Goal: Task Accomplishment & Management: Complete application form

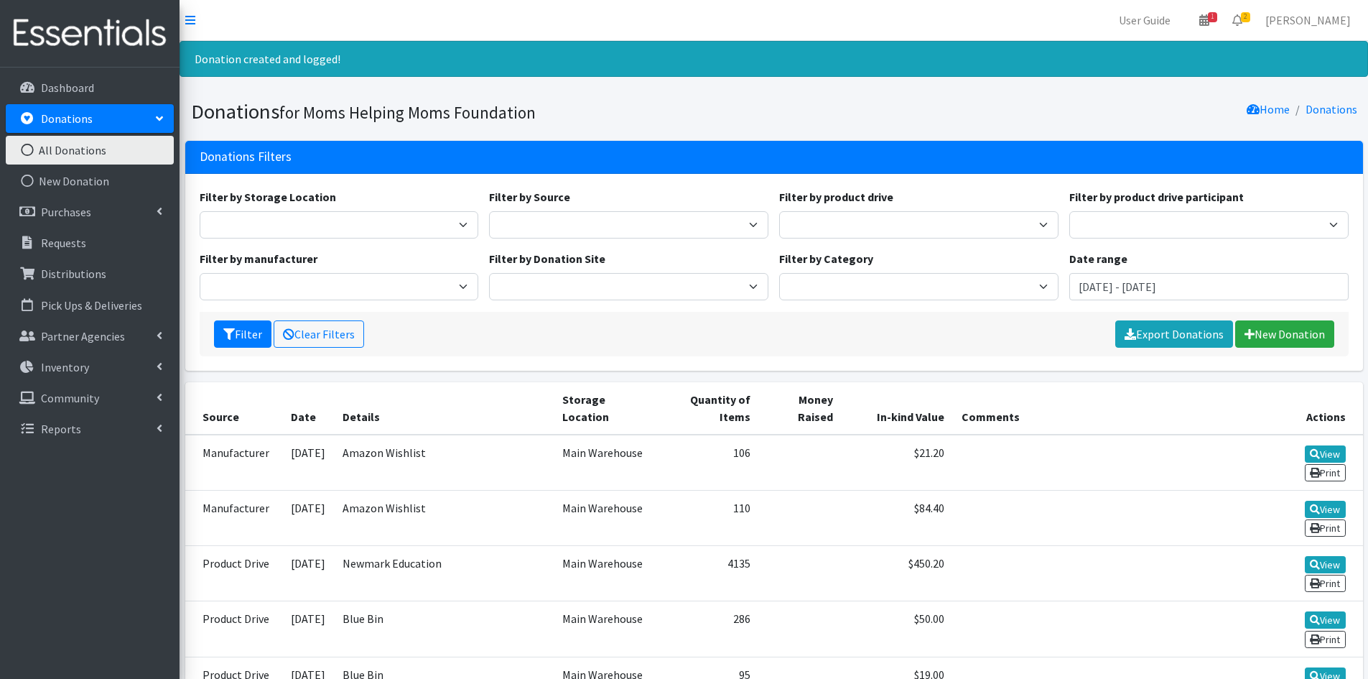
click at [112, 122] on link "Donations" at bounding box center [90, 118] width 168 height 29
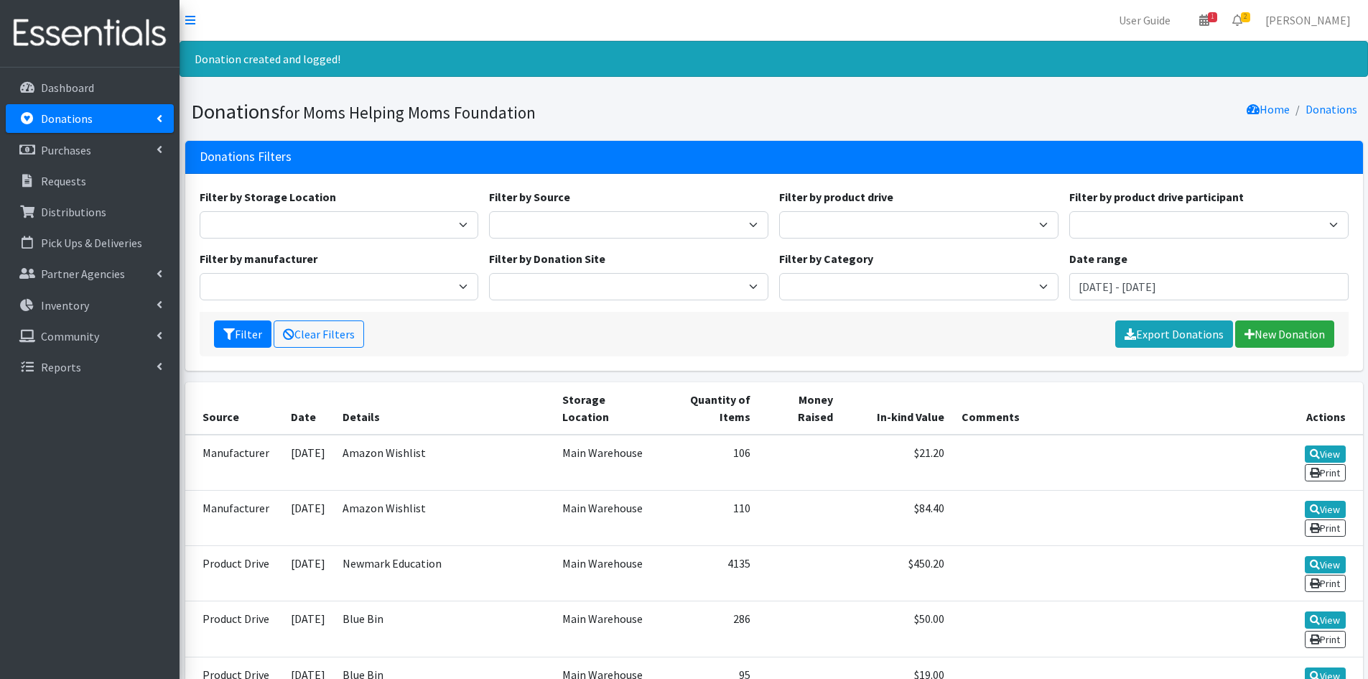
click at [168, 123] on link "Donations" at bounding box center [90, 118] width 168 height 29
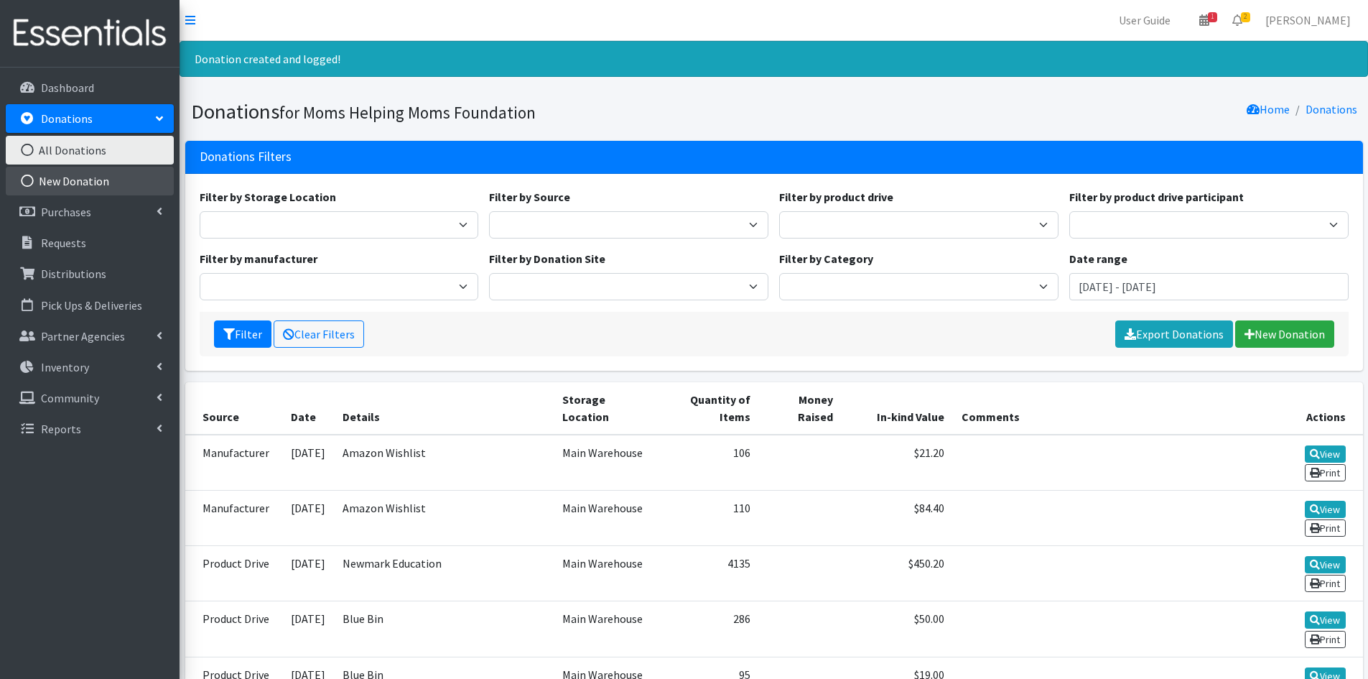
click at [113, 176] on link "New Donation" at bounding box center [90, 181] width 168 height 29
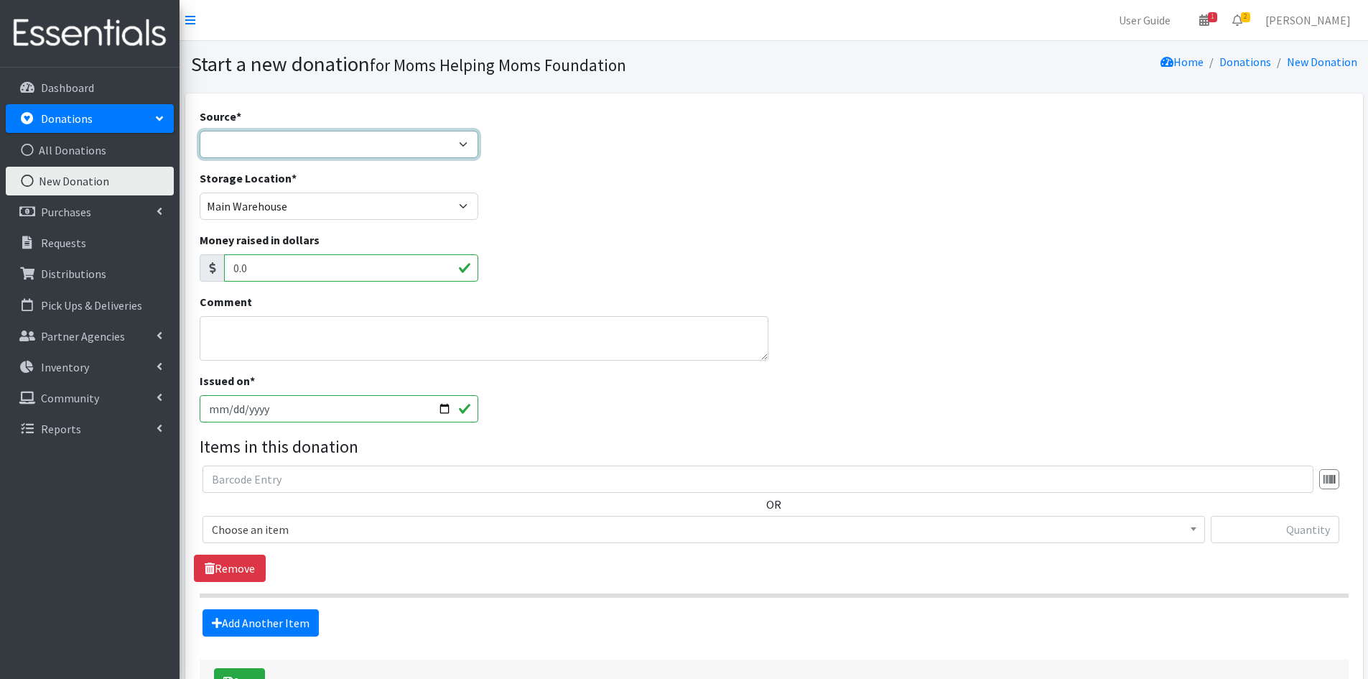
click at [275, 142] on select "Product Drive Manufacturer Donation Site Misc. Donation" at bounding box center [339, 144] width 279 height 27
select select "Product Drive"
click at [200, 131] on select "Product Drive Manufacturer Donation Site Misc. Donation" at bounding box center [339, 144] width 279 height 27
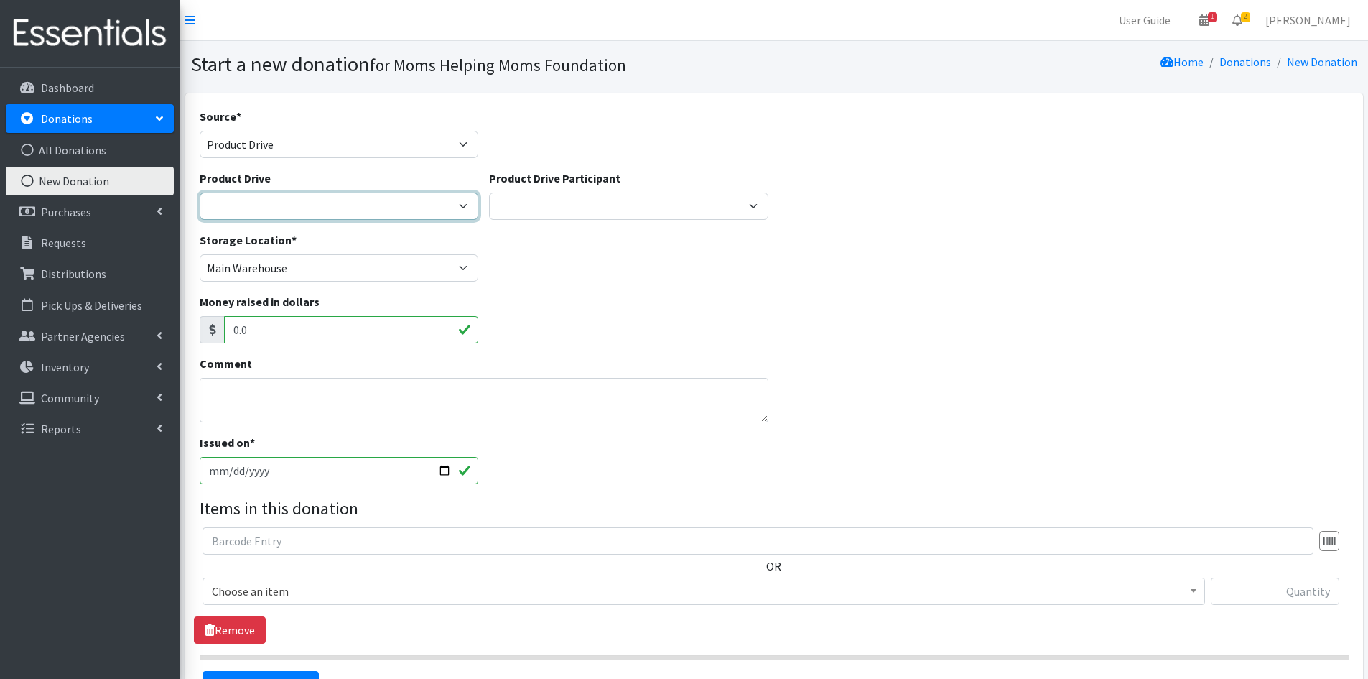
click at [467, 208] on select "2012 MOTHER'S DAY Zeta Phi Beta Sorority (virtual) 2021 HOLIDAY DRIVE AWR Week …" at bounding box center [339, 205] width 279 height 27
select select "3312"
click at [200, 192] on select "2012 MOTHER'S DAY Zeta Phi Beta Sorority (virtual) 2021 HOLIDAY DRIVE AWR Week …" at bounding box center [339, 205] width 279 height 27
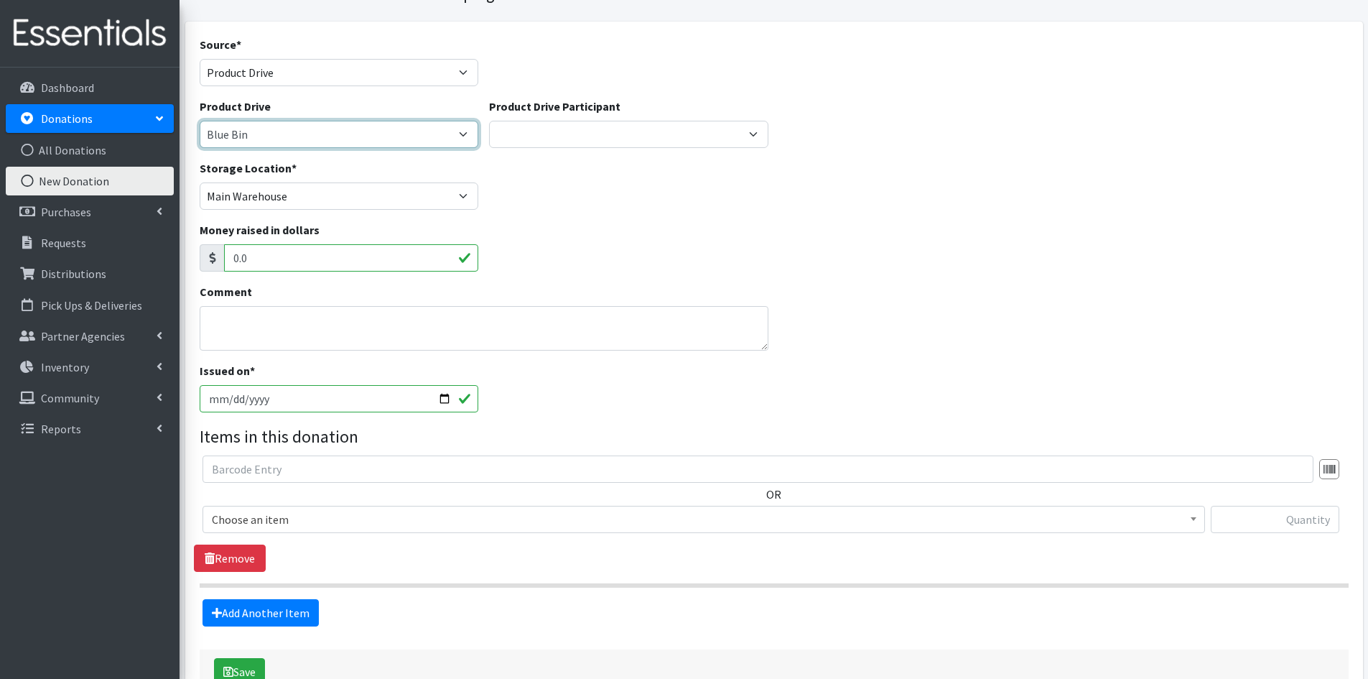
scroll to position [144, 0]
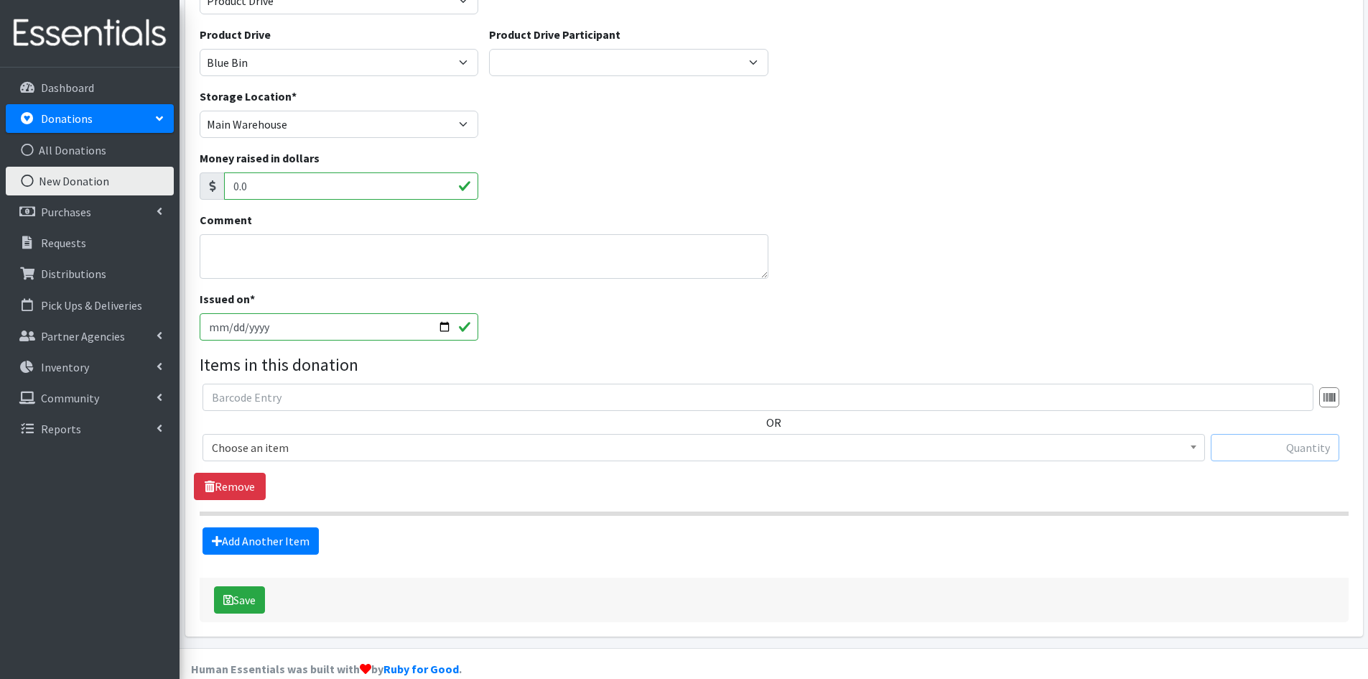
click at [1223, 442] on input "text" at bounding box center [1275, 447] width 129 height 27
type input "61"
click at [1197, 449] on span at bounding box center [1193, 445] width 14 height 22
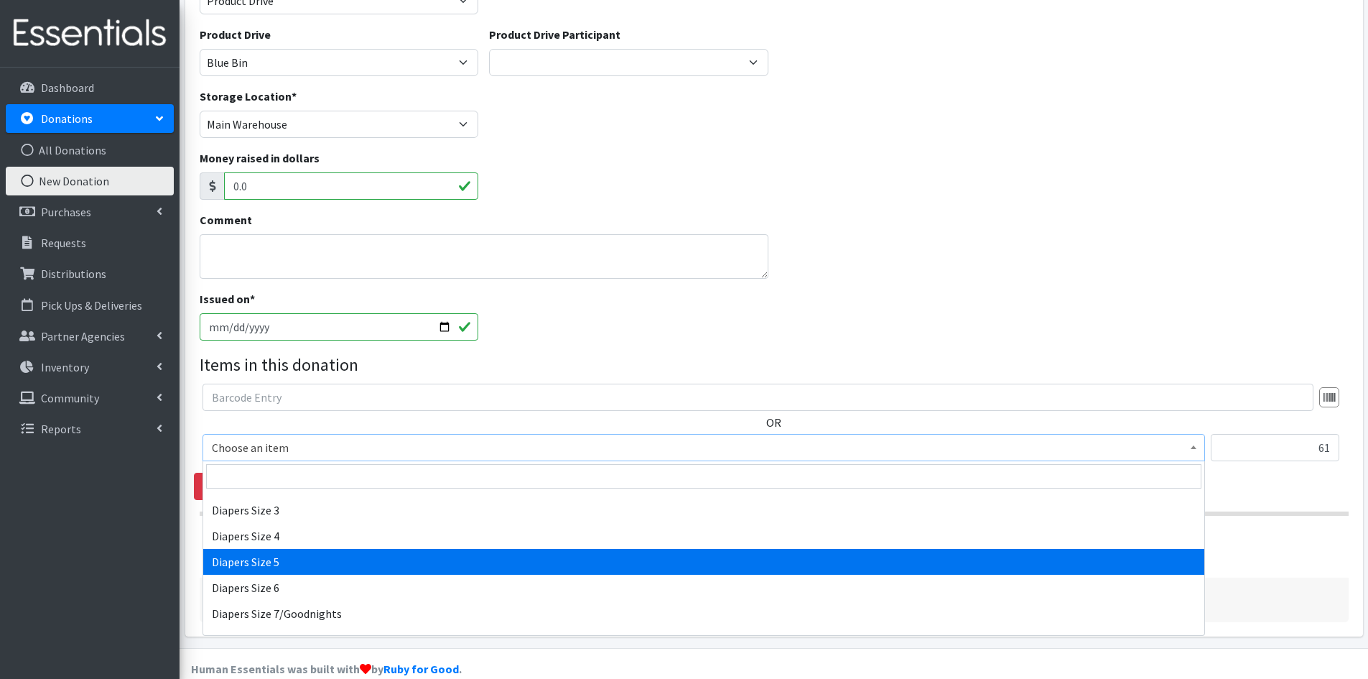
scroll to position [1652, 0]
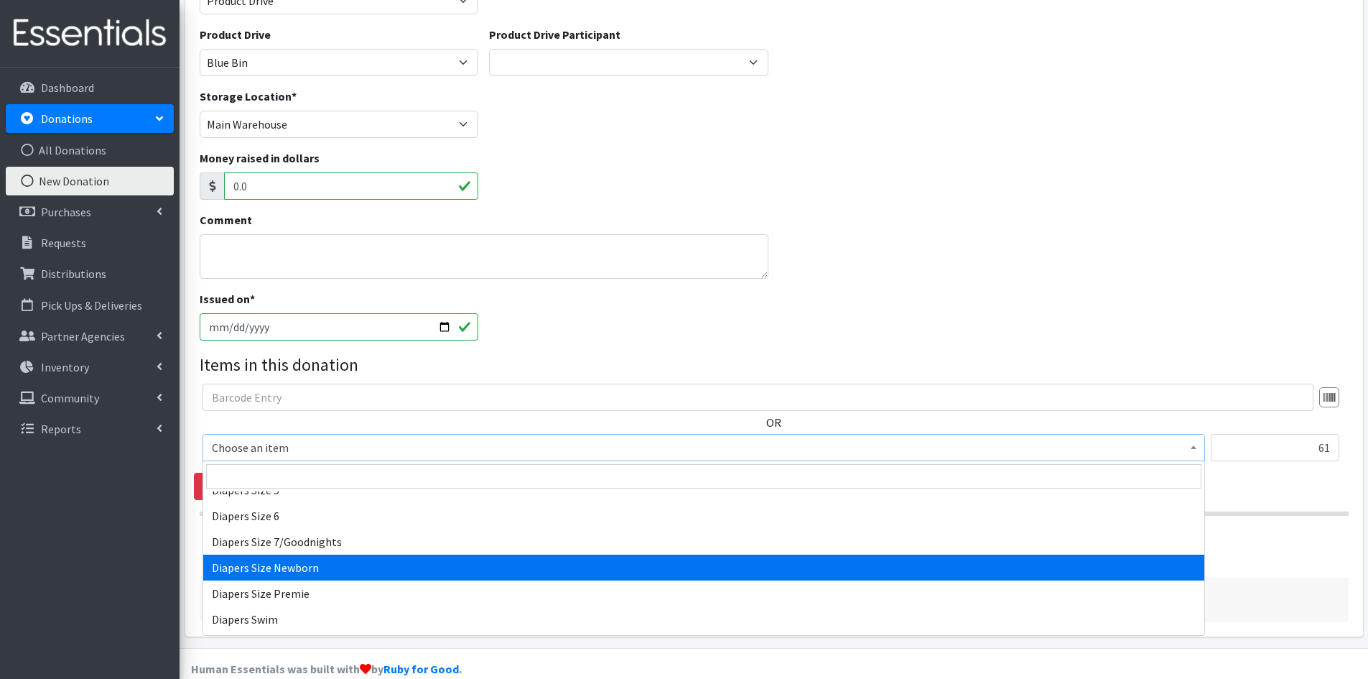
select select "1963"
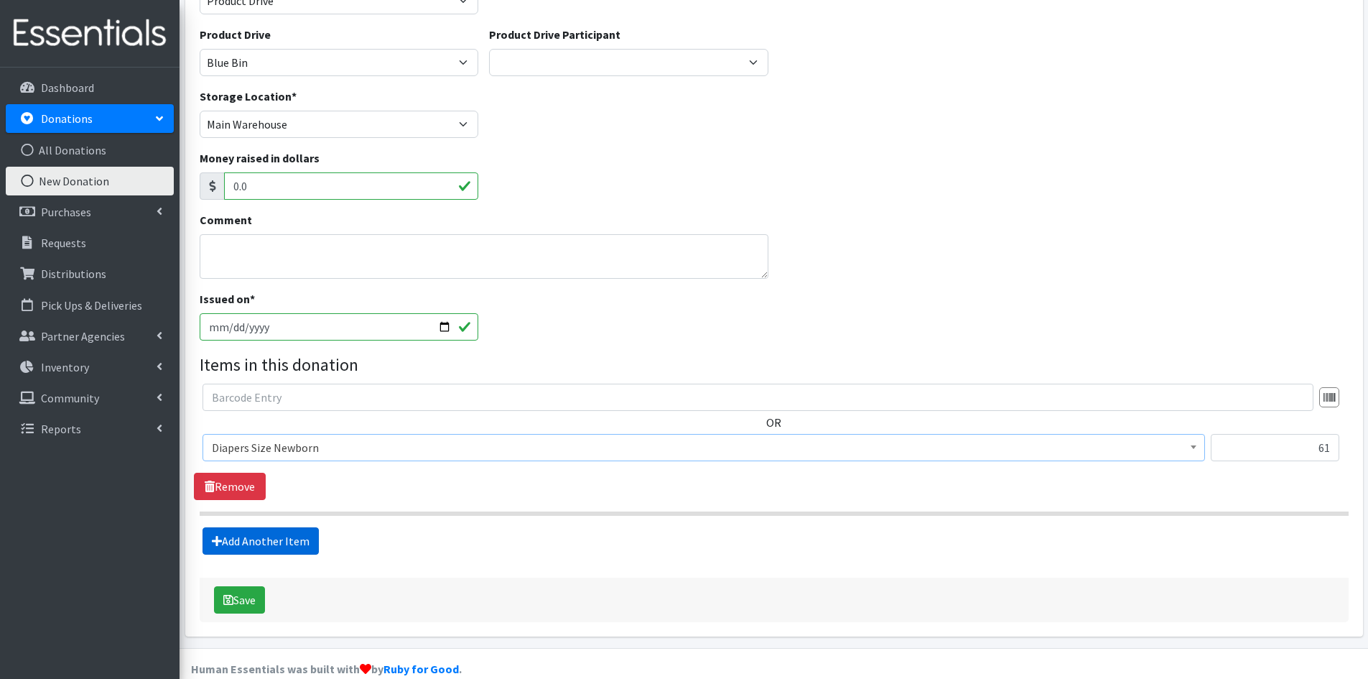
click at [252, 538] on link "Add Another Item" at bounding box center [261, 540] width 116 height 27
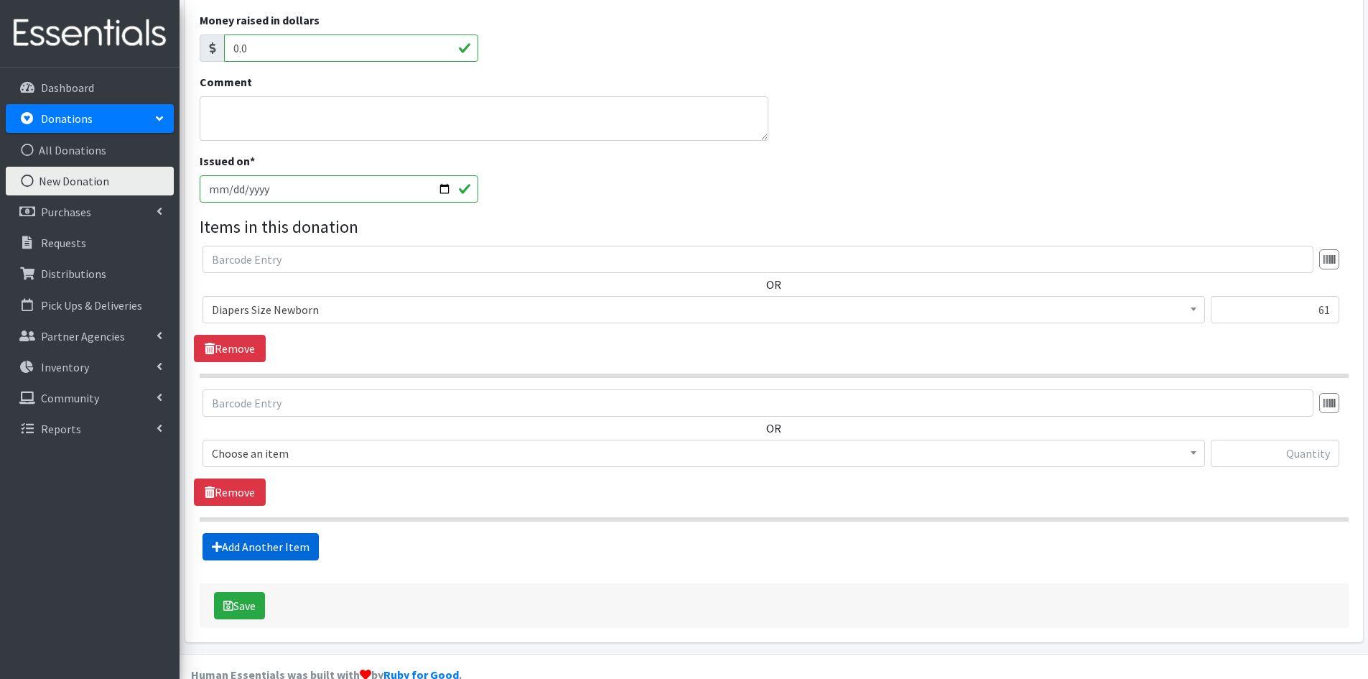
scroll to position [310, 0]
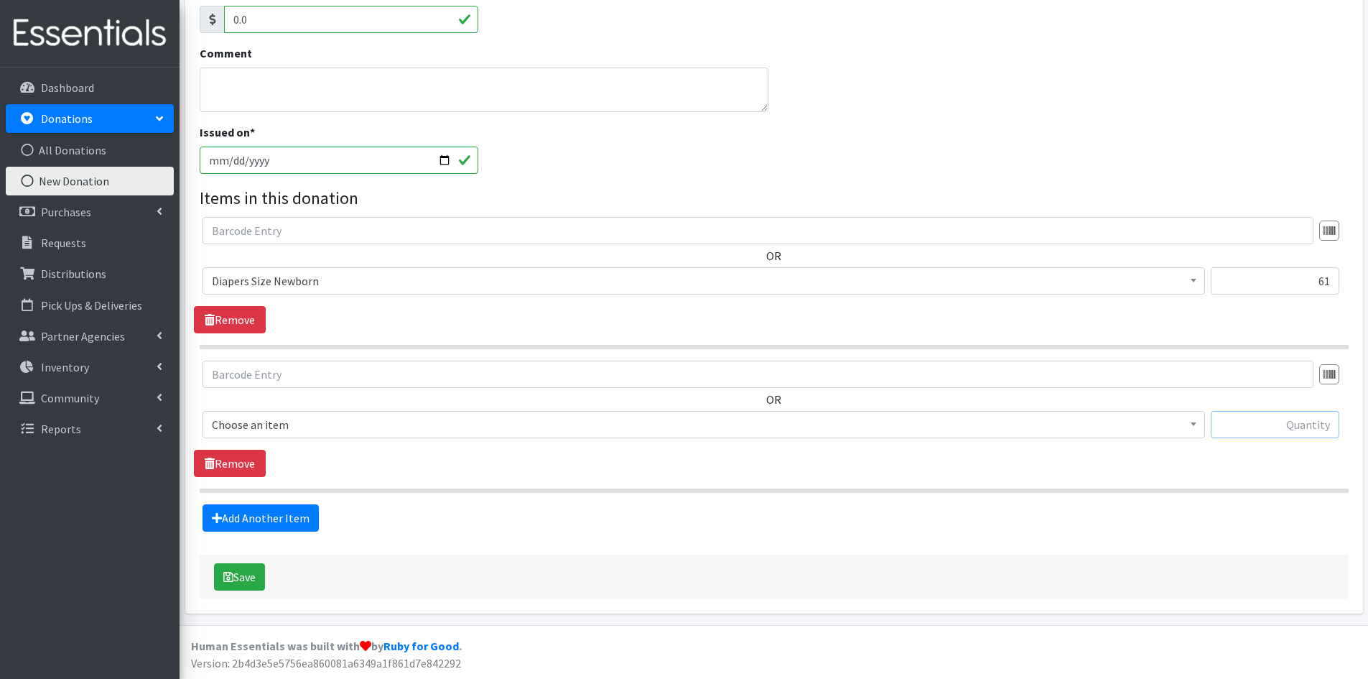
click at [1293, 415] on input "text" at bounding box center [1275, 424] width 129 height 27
type input "449"
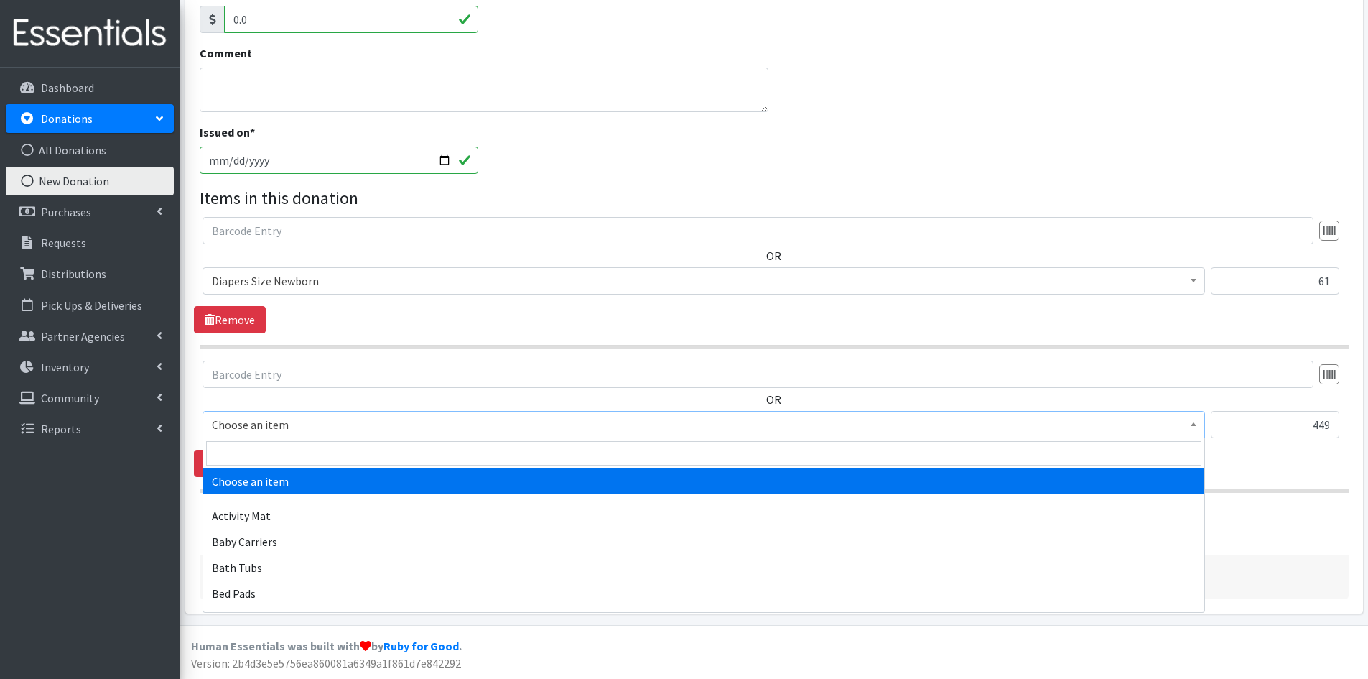
click at [1191, 429] on span at bounding box center [1193, 422] width 14 height 22
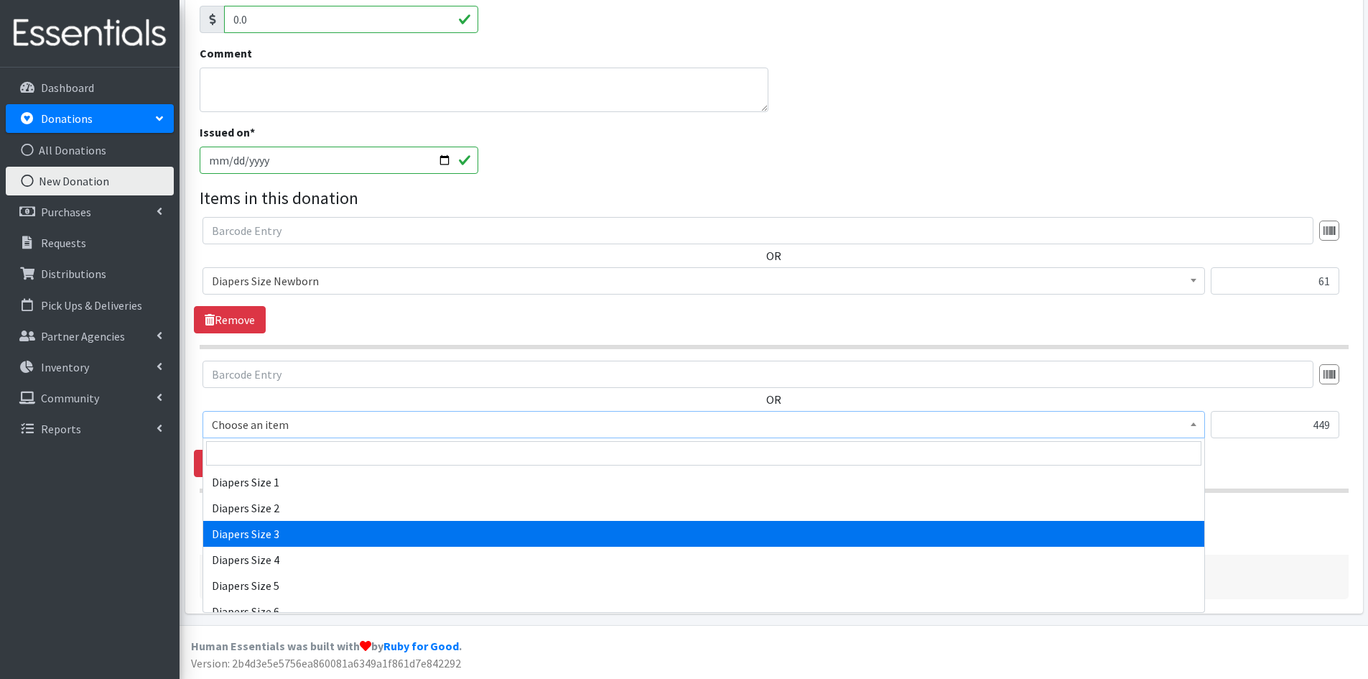
scroll to position [1508, 0]
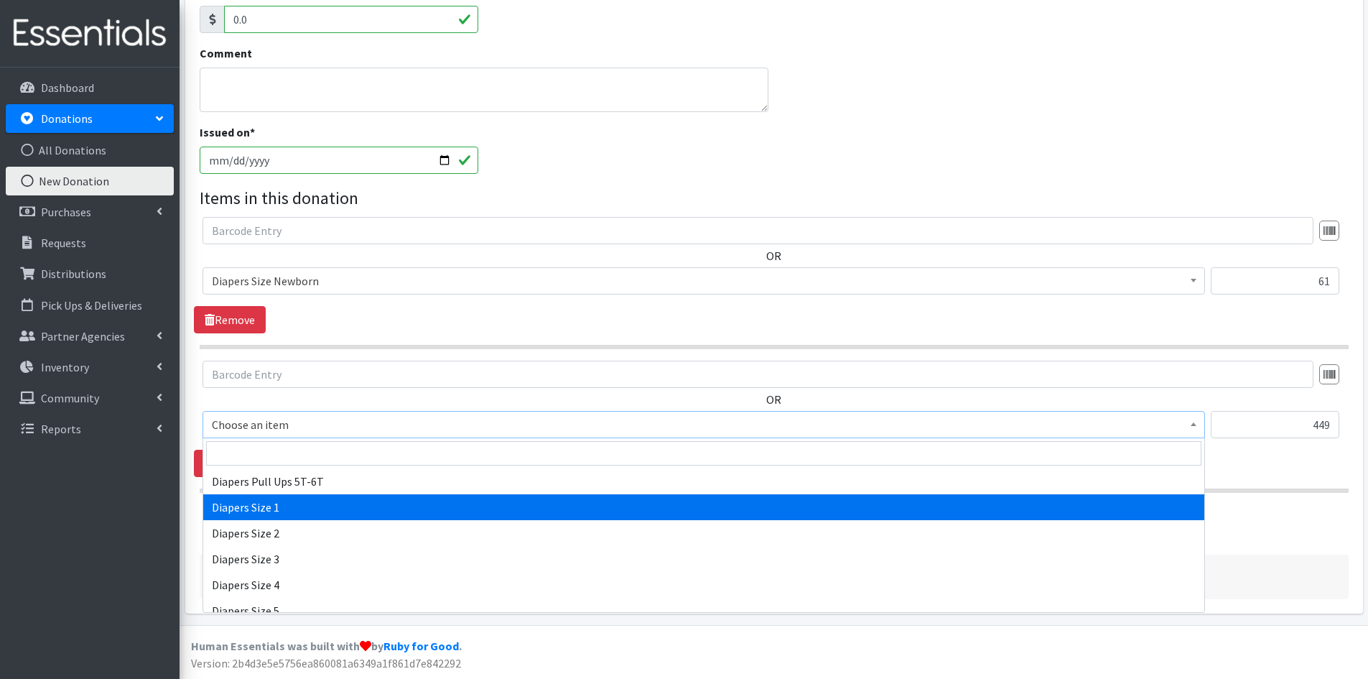
select select "1964"
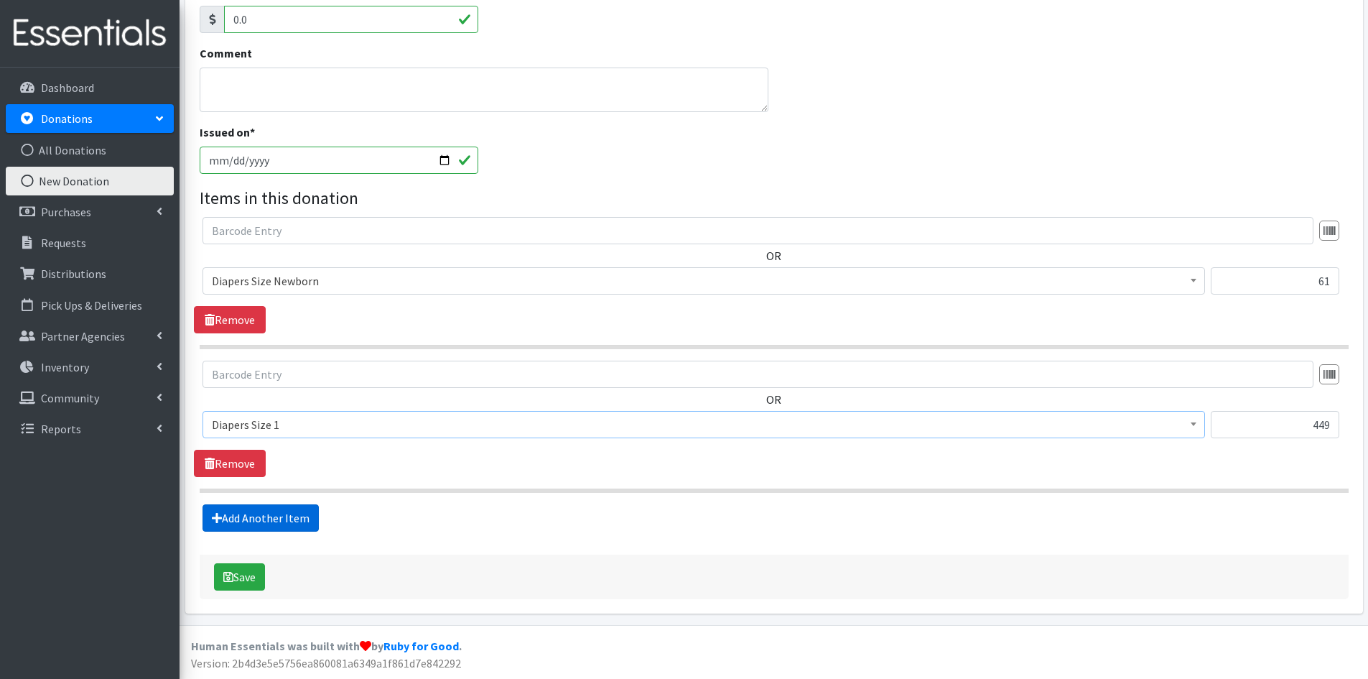
click at [279, 515] on link "Add Another Item" at bounding box center [261, 517] width 116 height 27
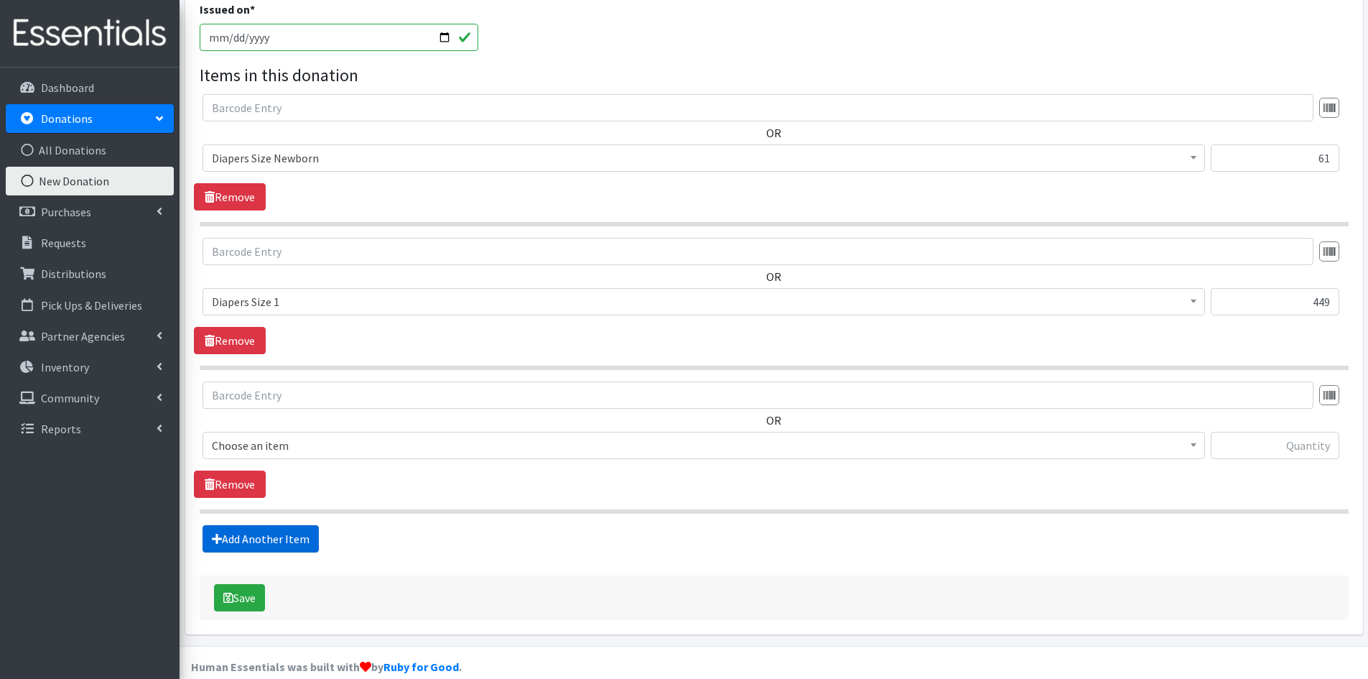
scroll to position [454, 0]
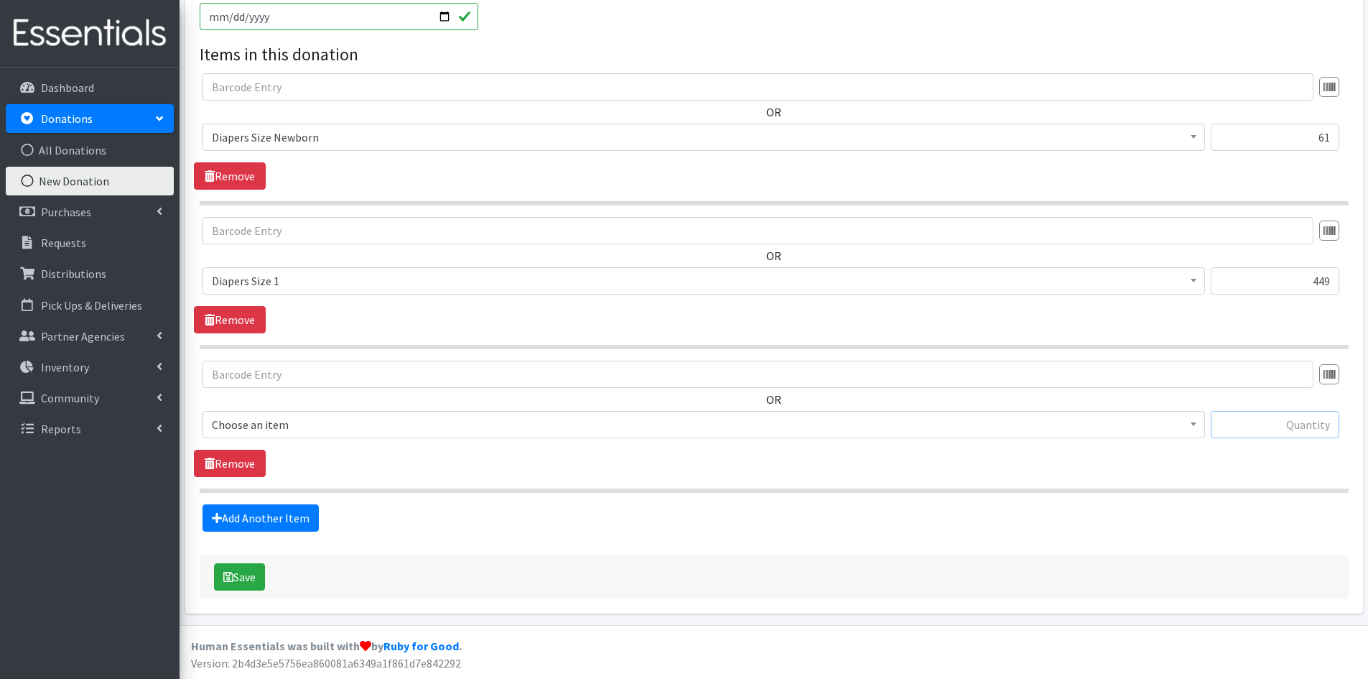
click at [1225, 415] on input "text" at bounding box center [1275, 424] width 129 height 27
type input "311"
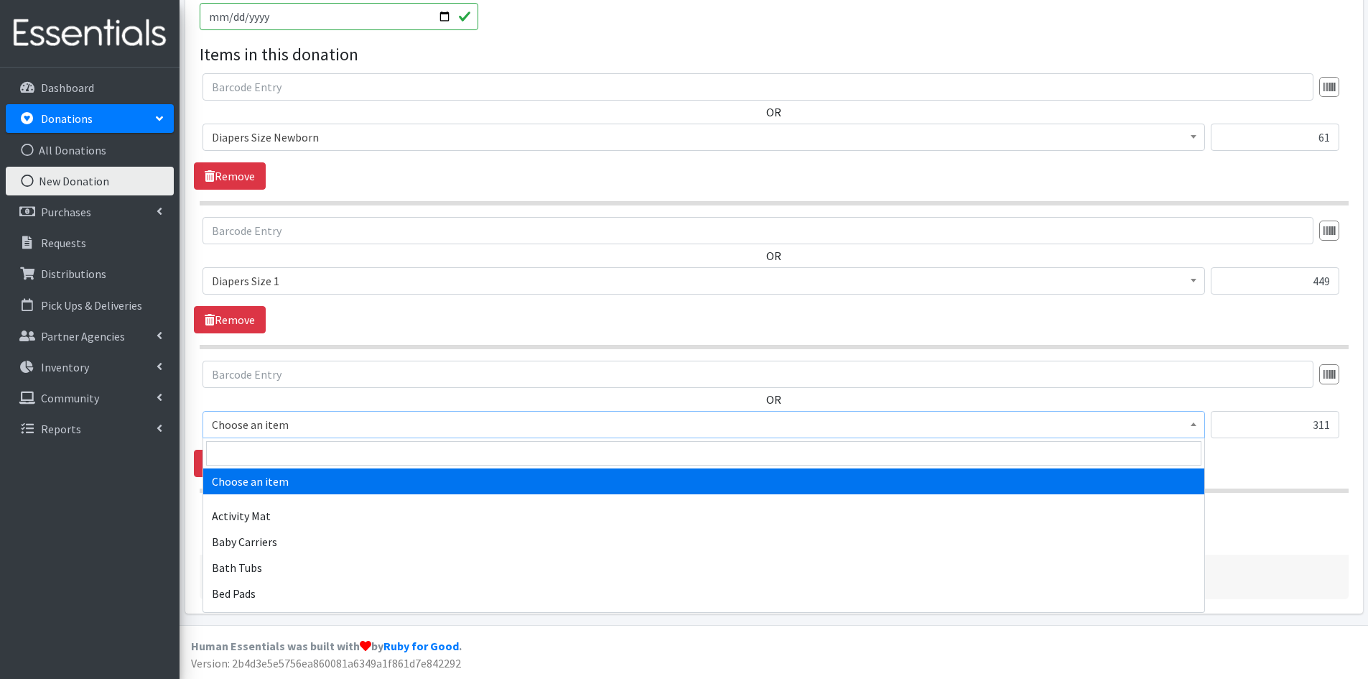
click at [1191, 422] on b at bounding box center [1194, 424] width 6 height 4
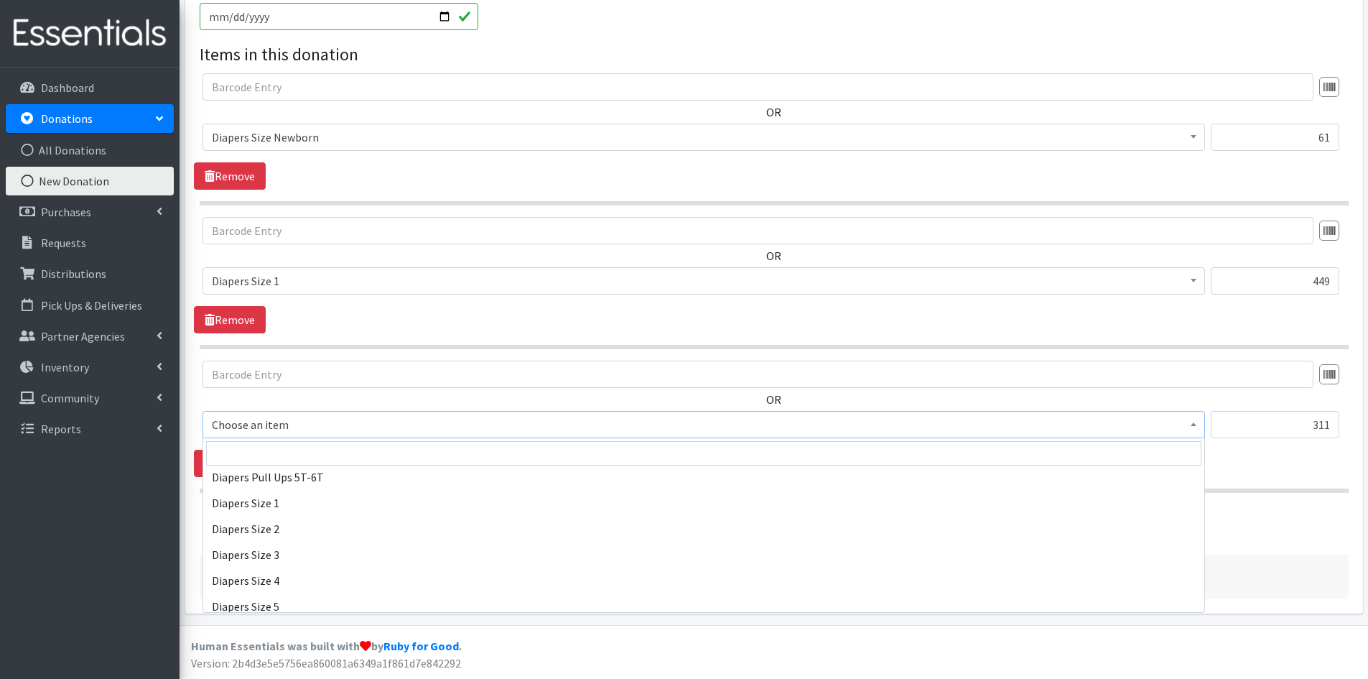
scroll to position [1508, 0]
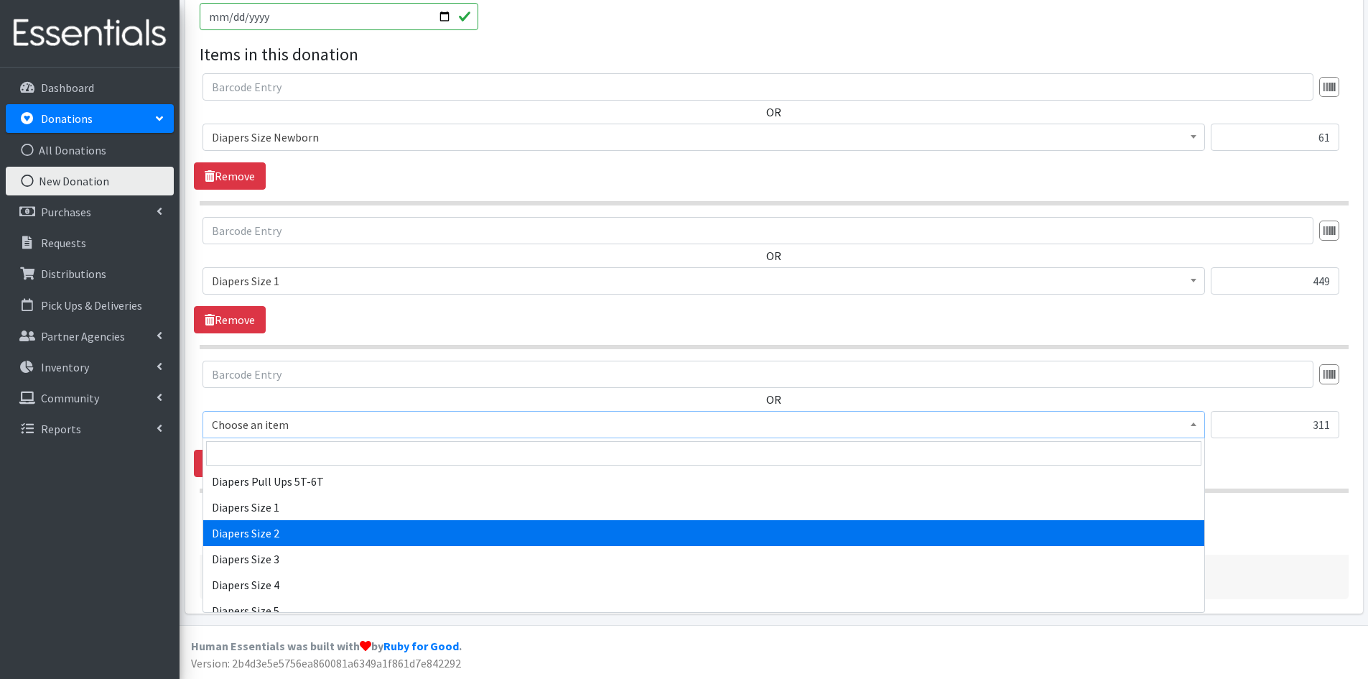
select select "1965"
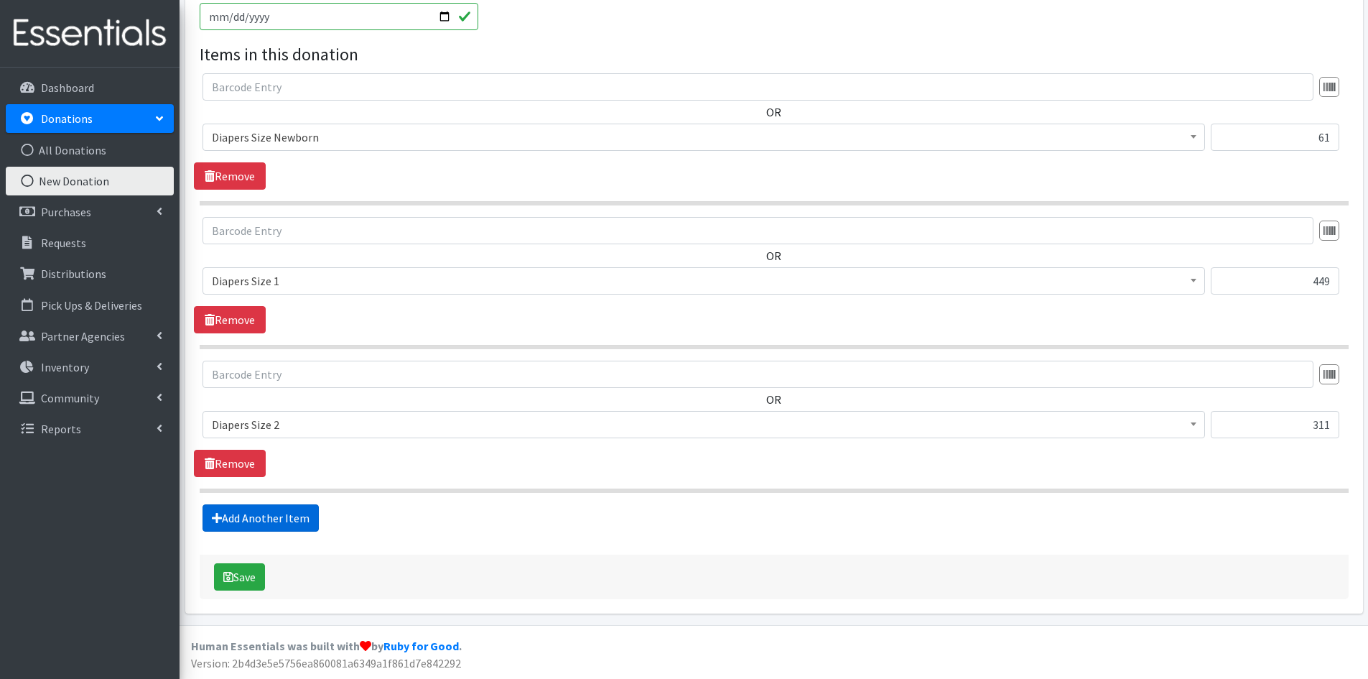
click at [282, 508] on link "Add Another Item" at bounding box center [261, 517] width 116 height 27
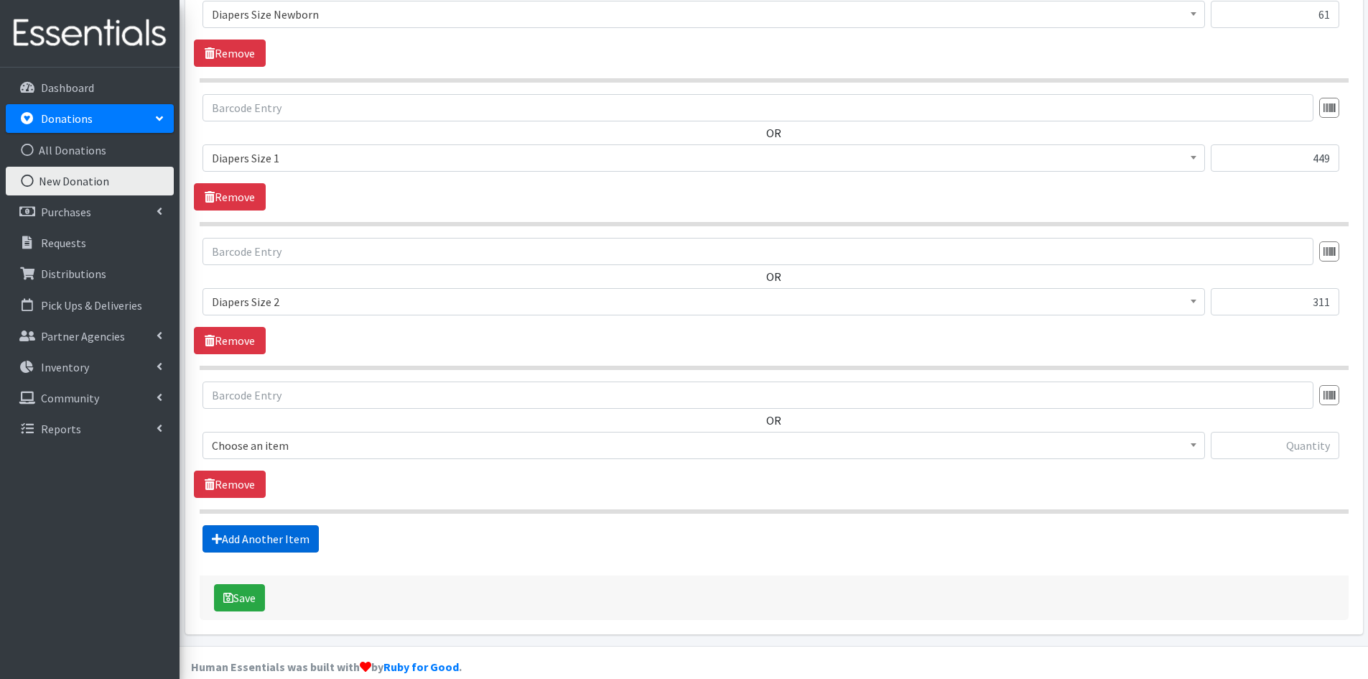
scroll to position [597, 0]
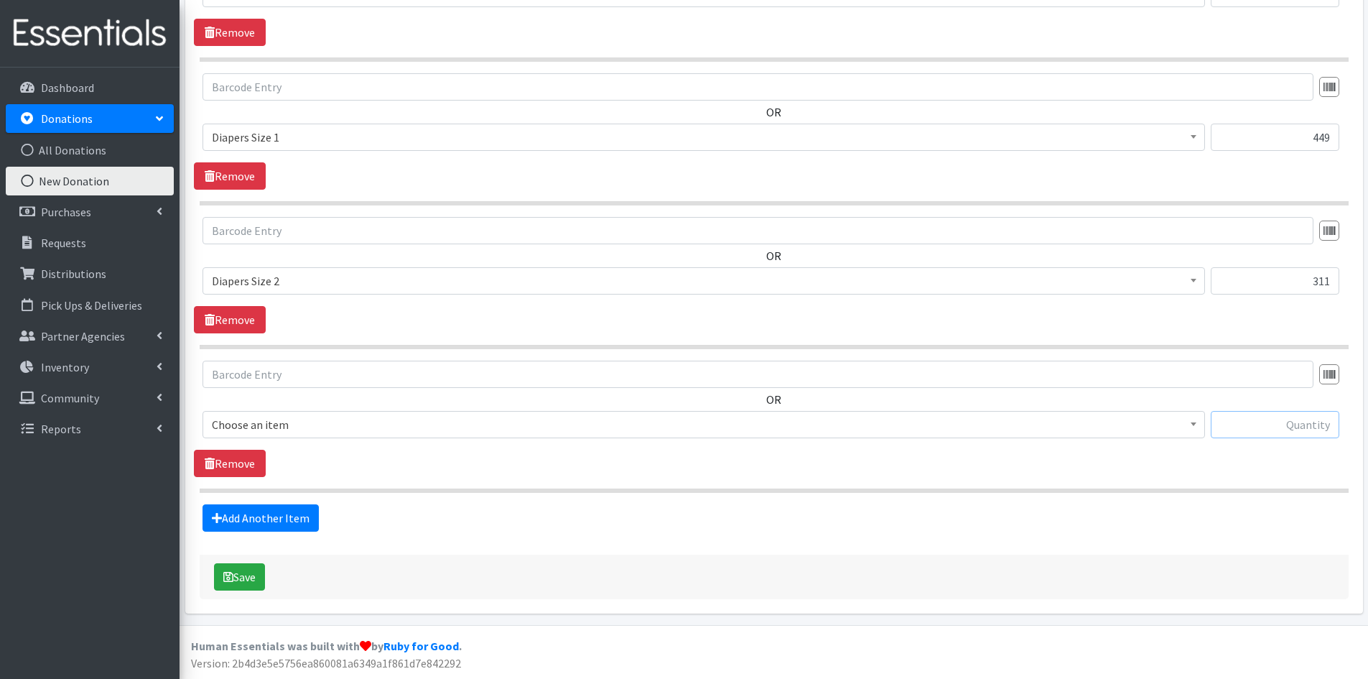
click at [1277, 419] on input "text" at bounding box center [1275, 424] width 129 height 27
type input "275"
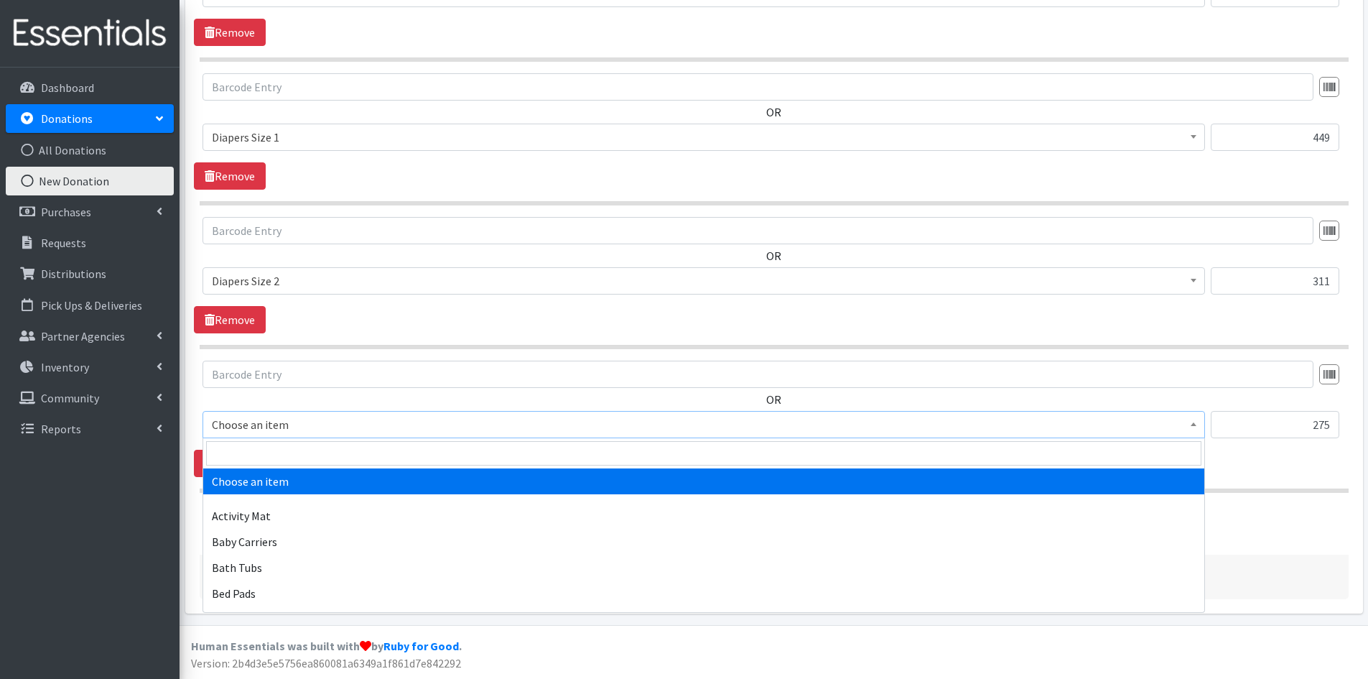
click at [1196, 424] on b at bounding box center [1194, 424] width 6 height 4
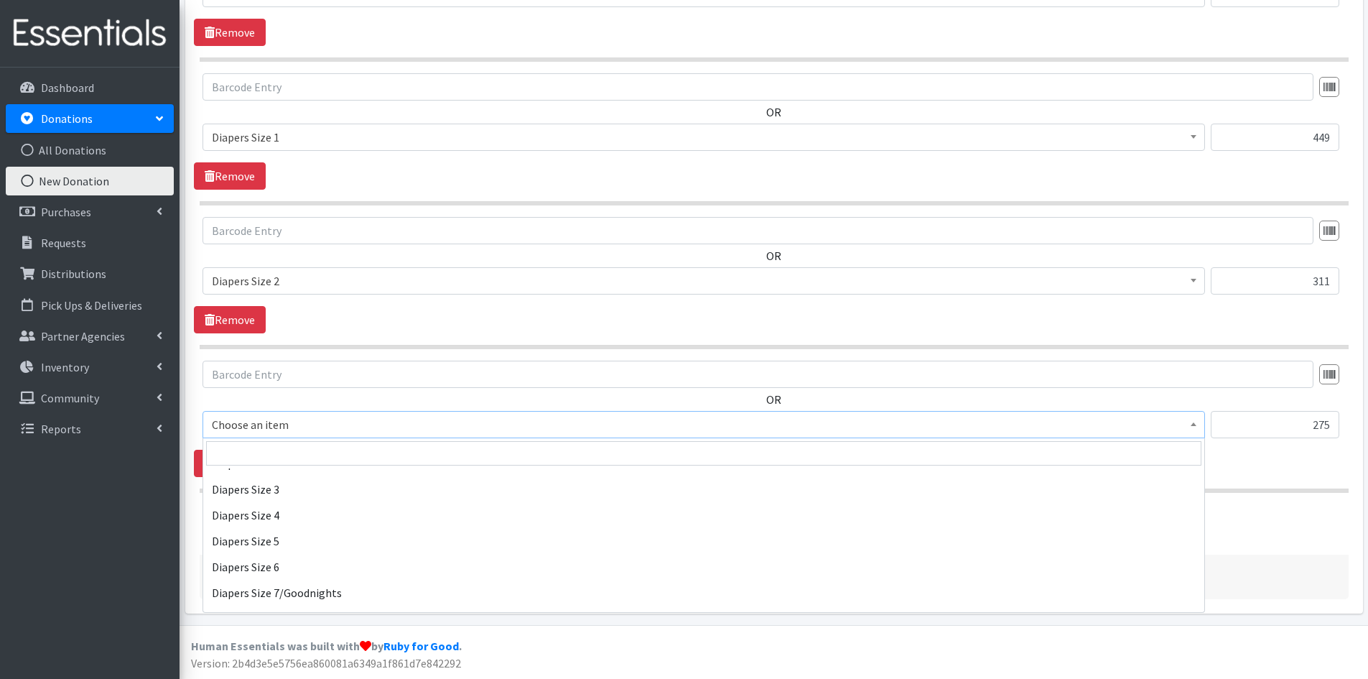
scroll to position [1580, 0]
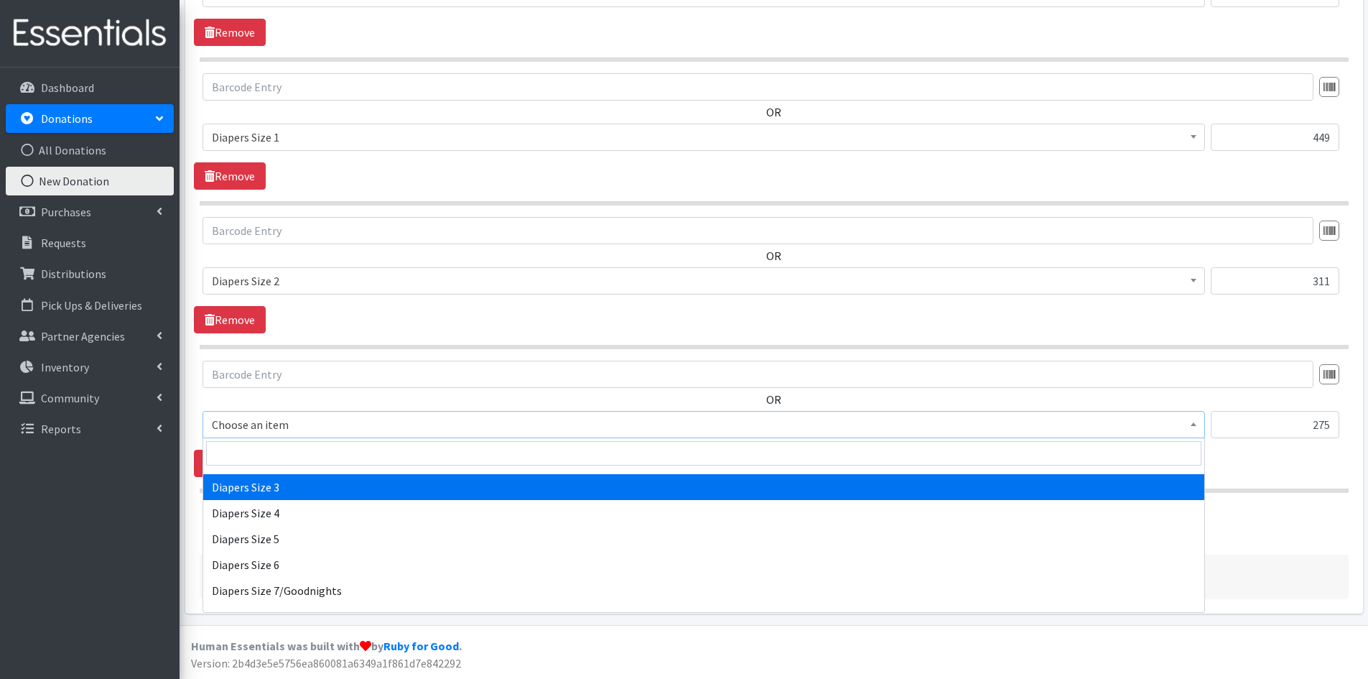
select select "1966"
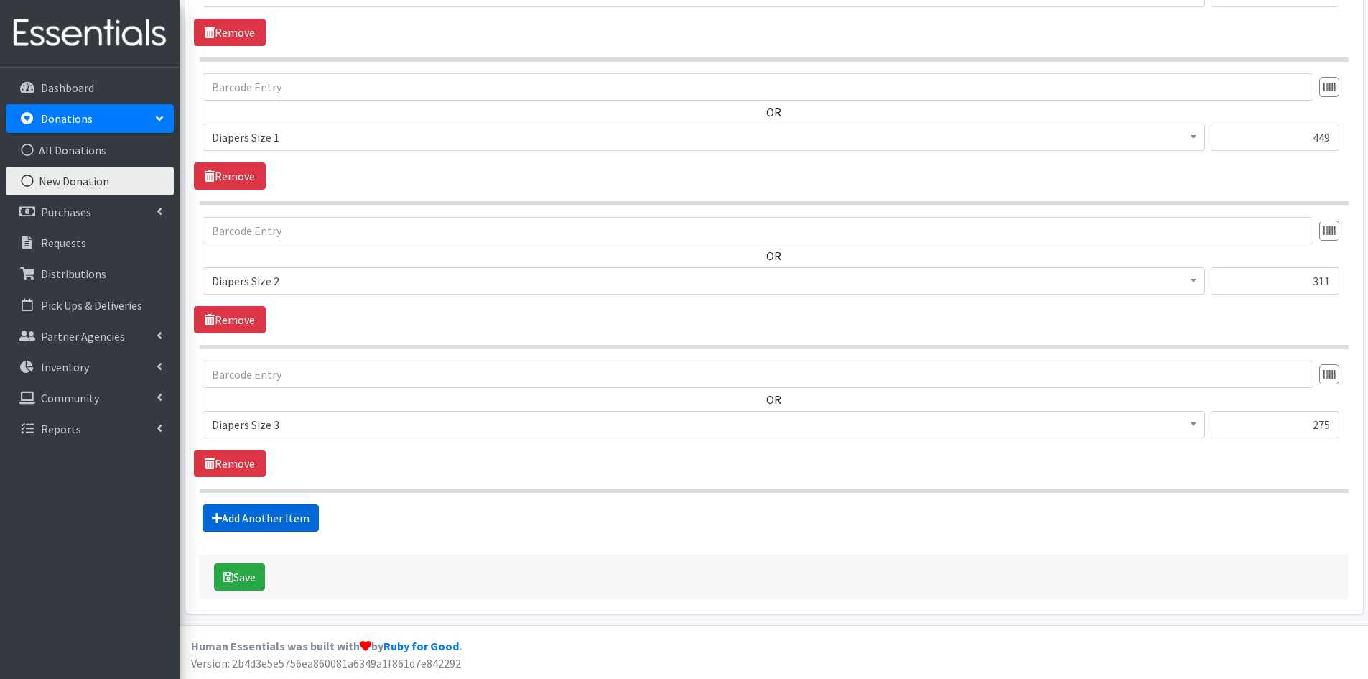
click at [273, 518] on link "Add Another Item" at bounding box center [261, 517] width 116 height 27
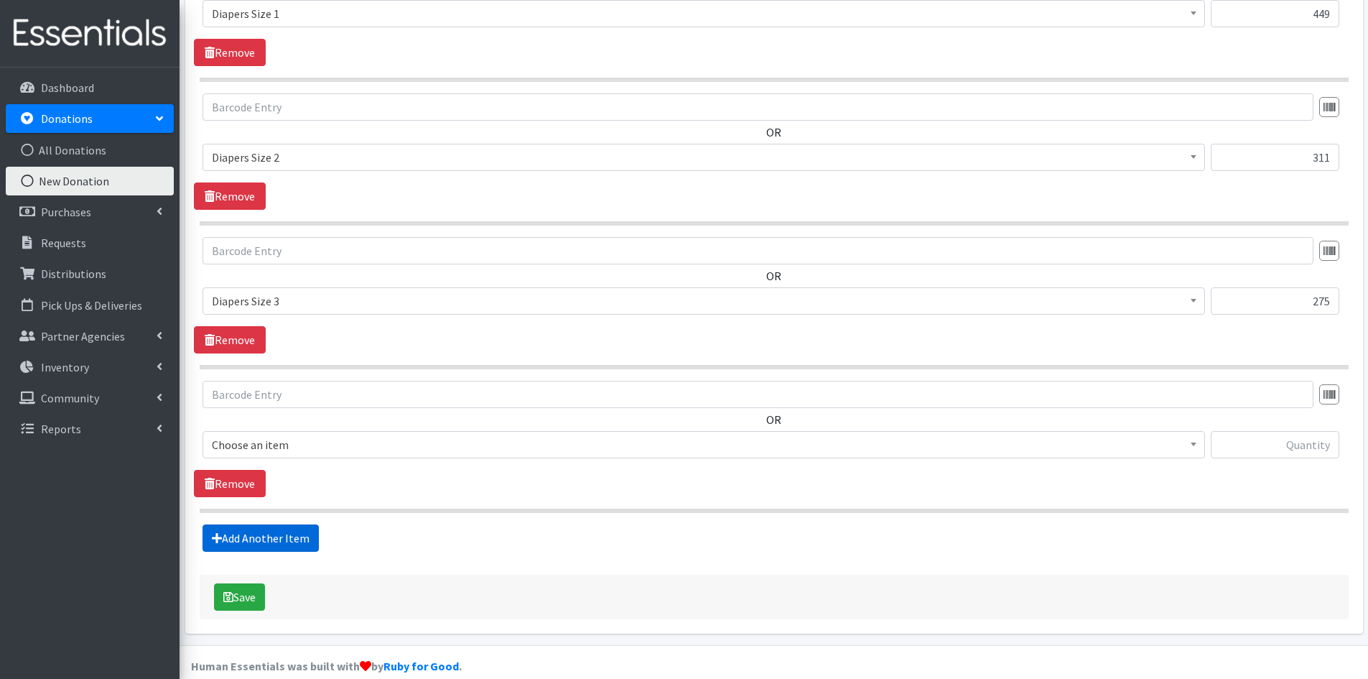
scroll to position [741, 0]
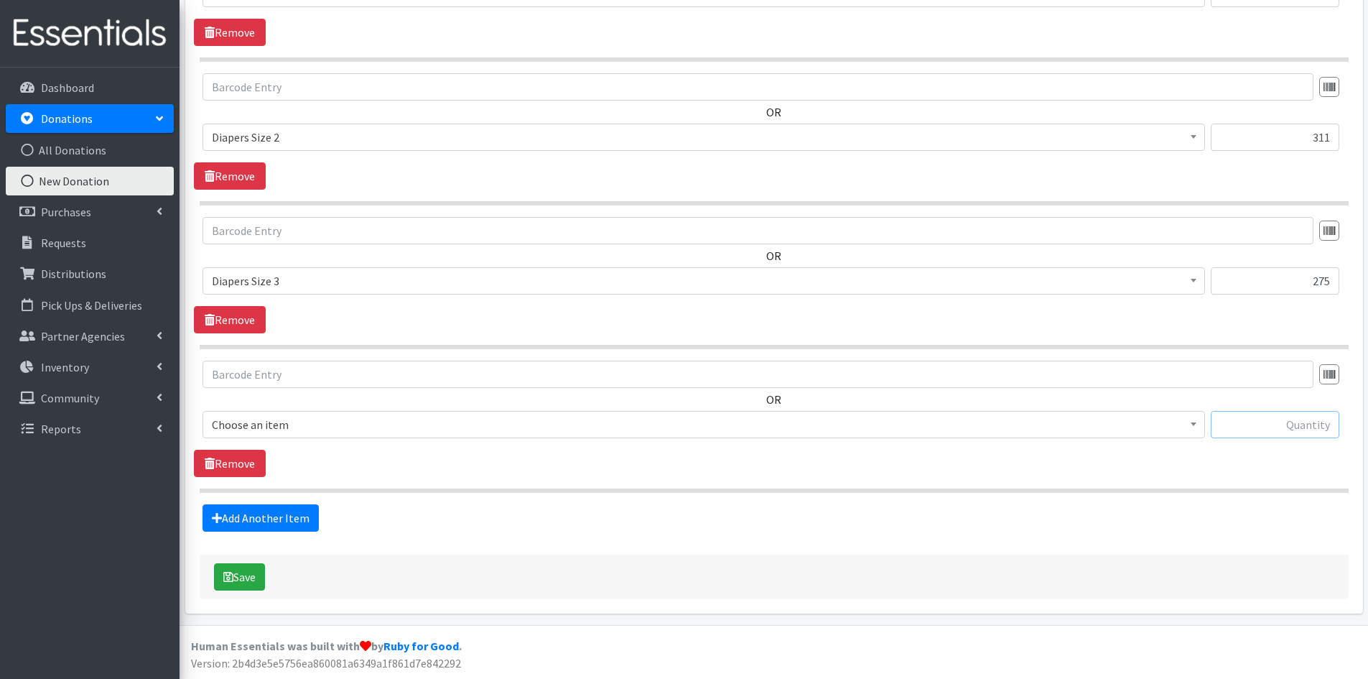
click at [1247, 429] on input "text" at bounding box center [1275, 424] width 129 height 27
type input "7"
click at [1198, 422] on span at bounding box center [1193, 422] width 14 height 22
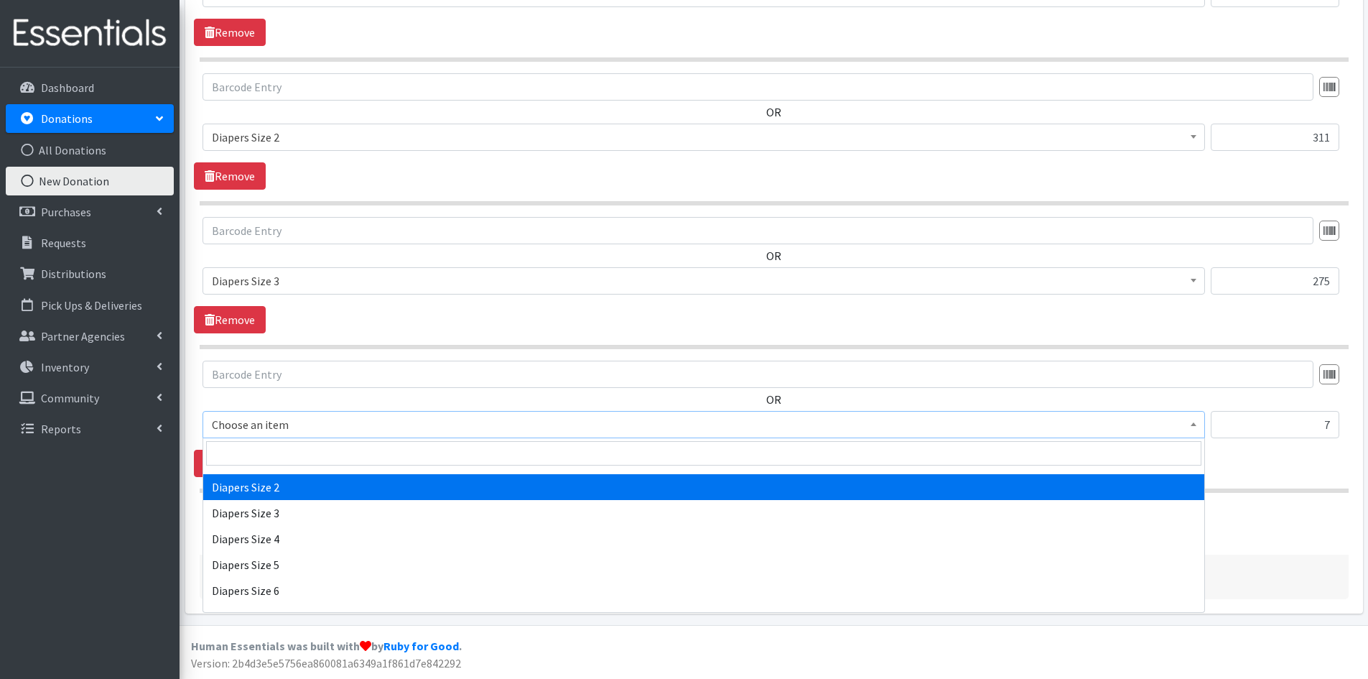
scroll to position [1580, 0]
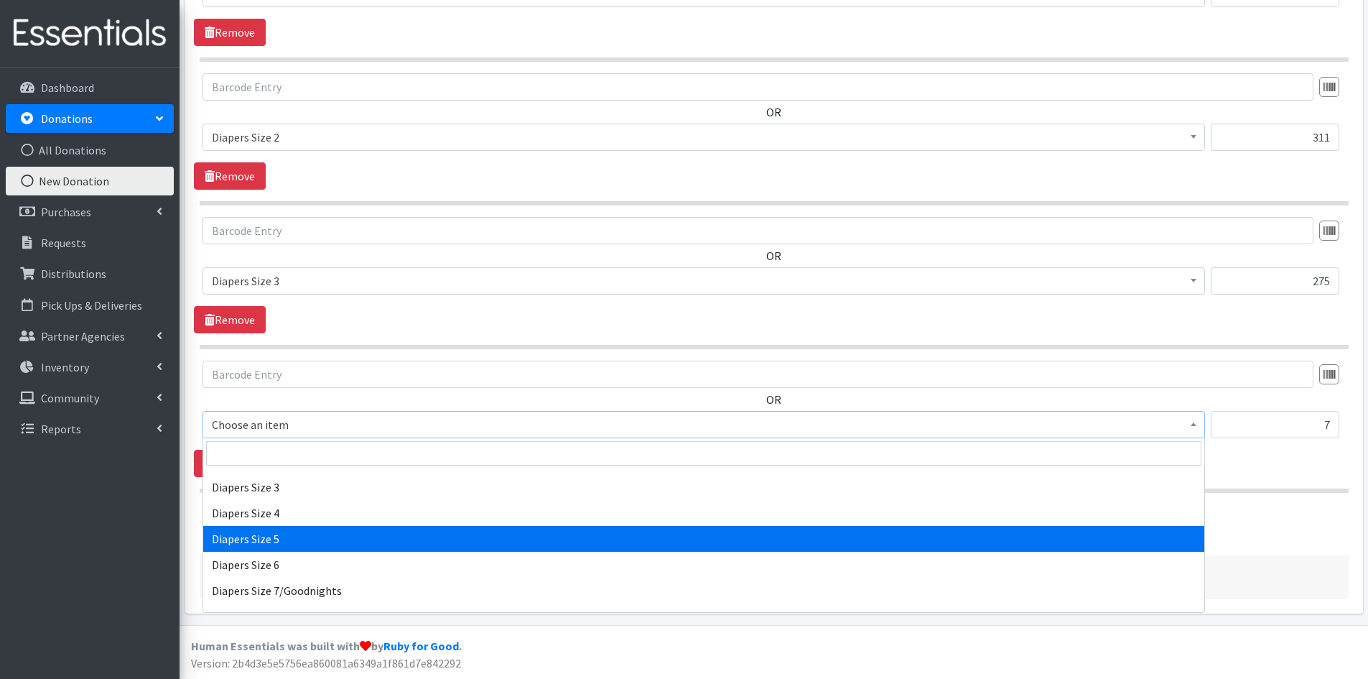
select select "1968"
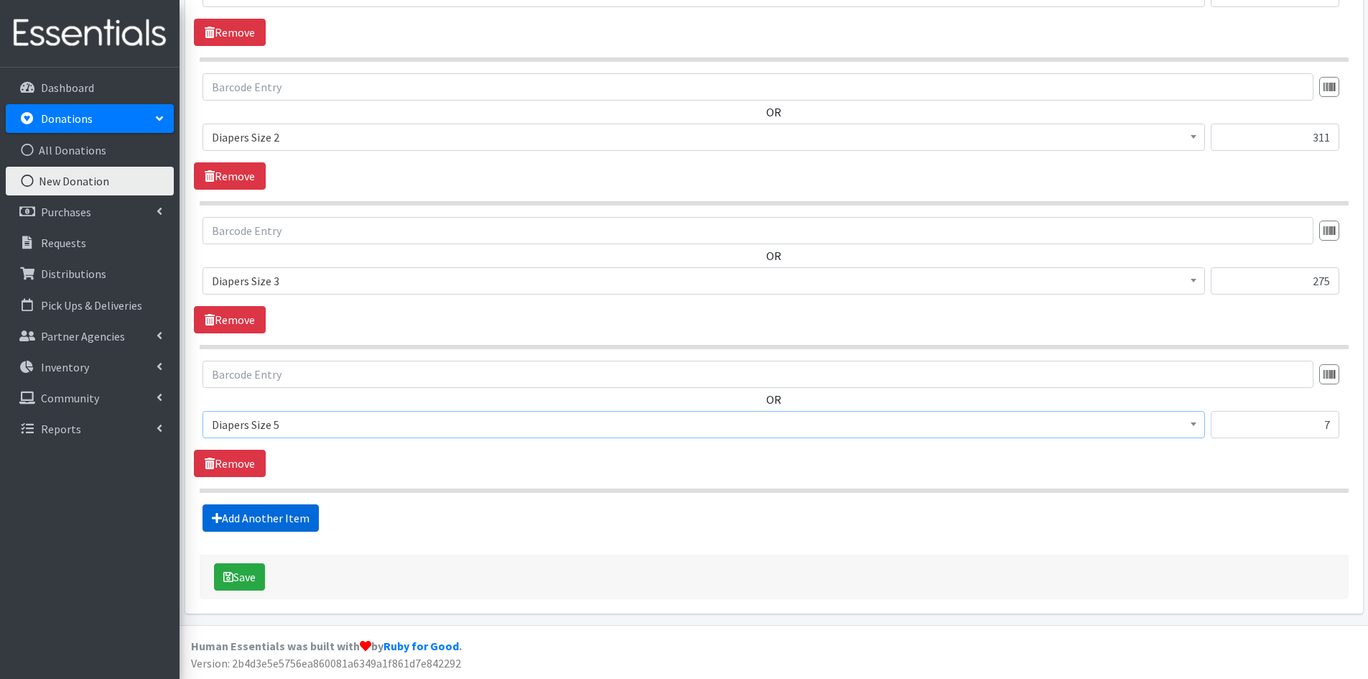
click at [248, 517] on link "Add Another Item" at bounding box center [261, 517] width 116 height 27
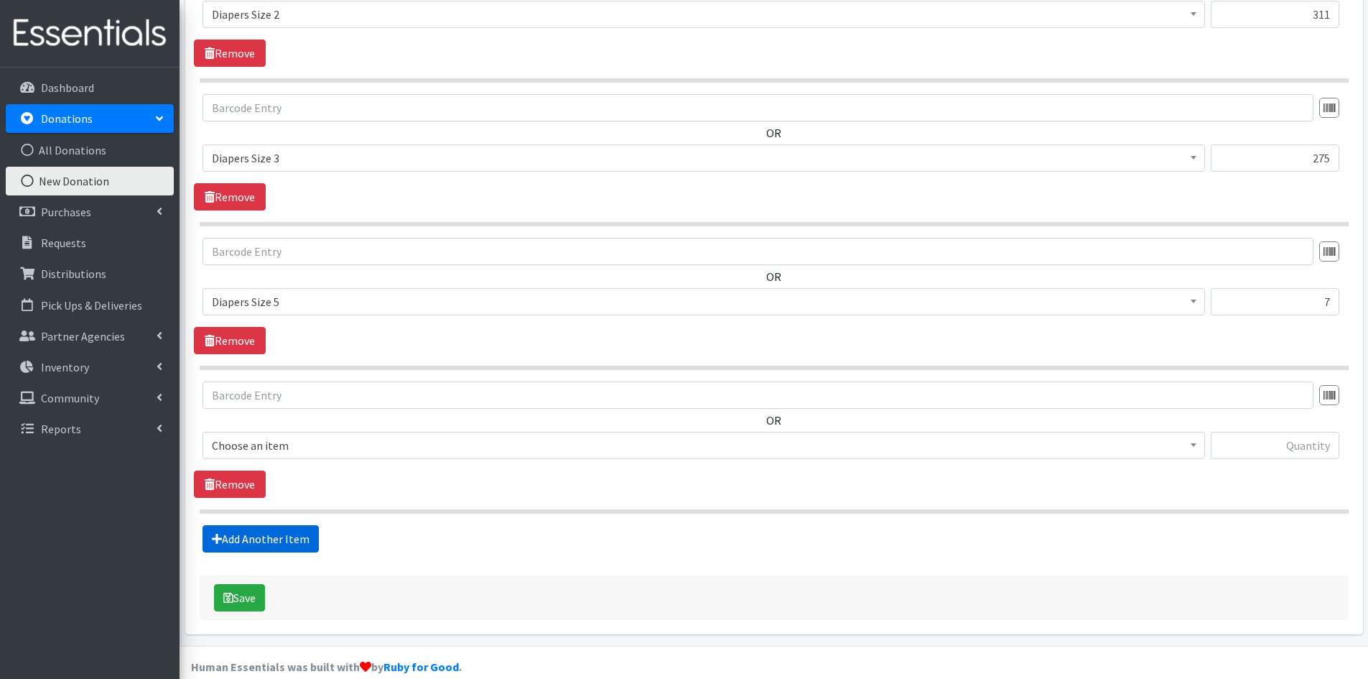
scroll to position [885, 0]
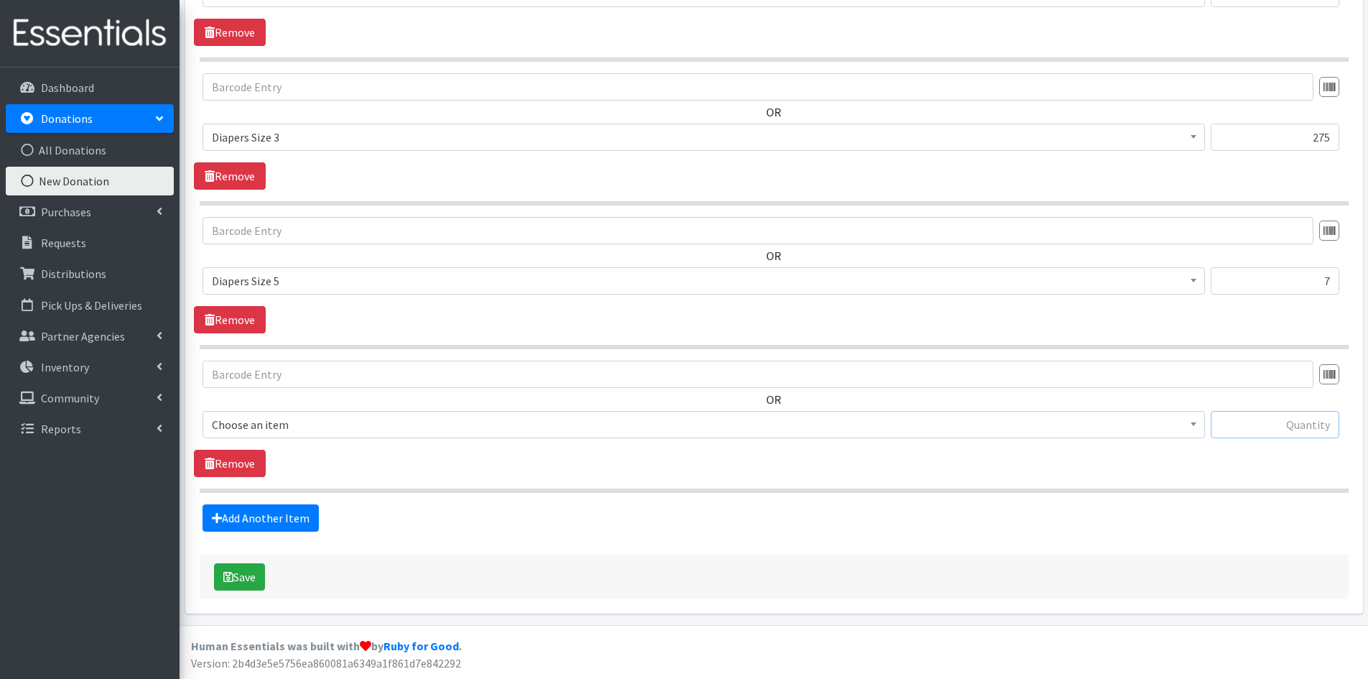
click at [1266, 424] on input "text" at bounding box center [1275, 424] width 129 height 27
type input "84"
click at [1196, 424] on b at bounding box center [1194, 424] width 6 height 4
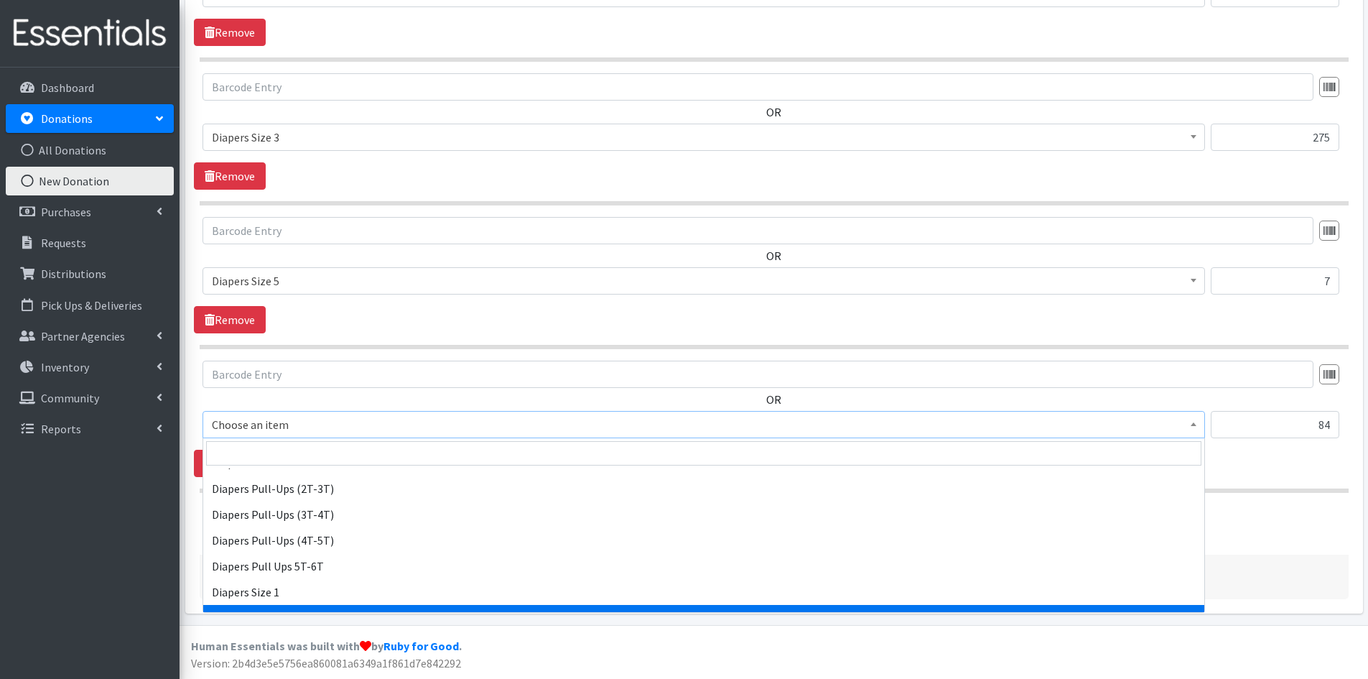
scroll to position [1364, 0]
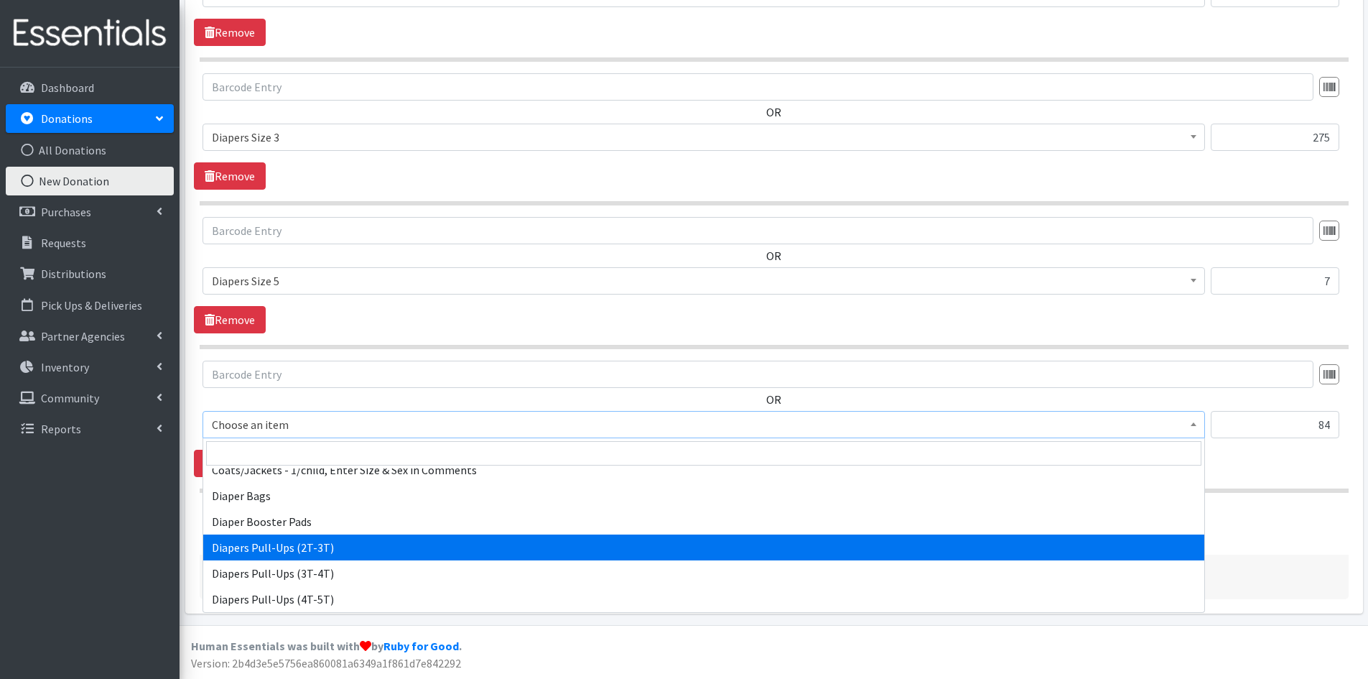
select select "1971"
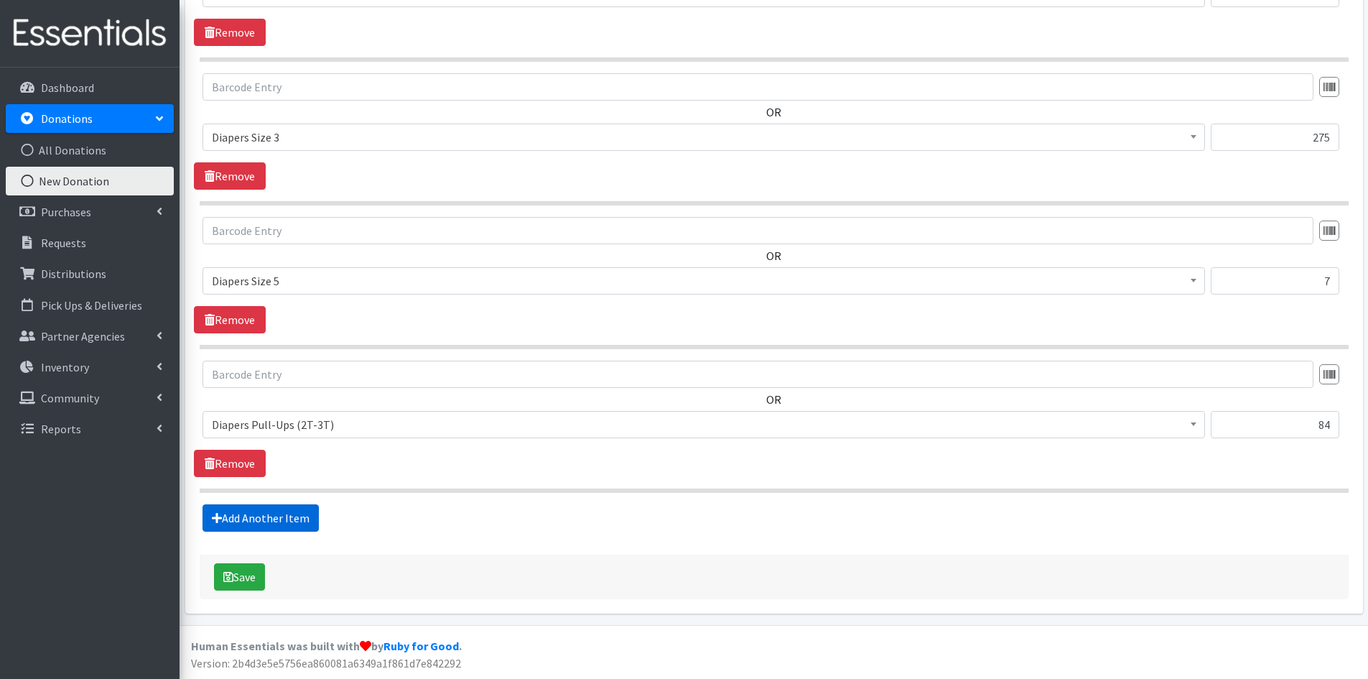
click at [251, 513] on link "Add Another Item" at bounding box center [261, 517] width 116 height 27
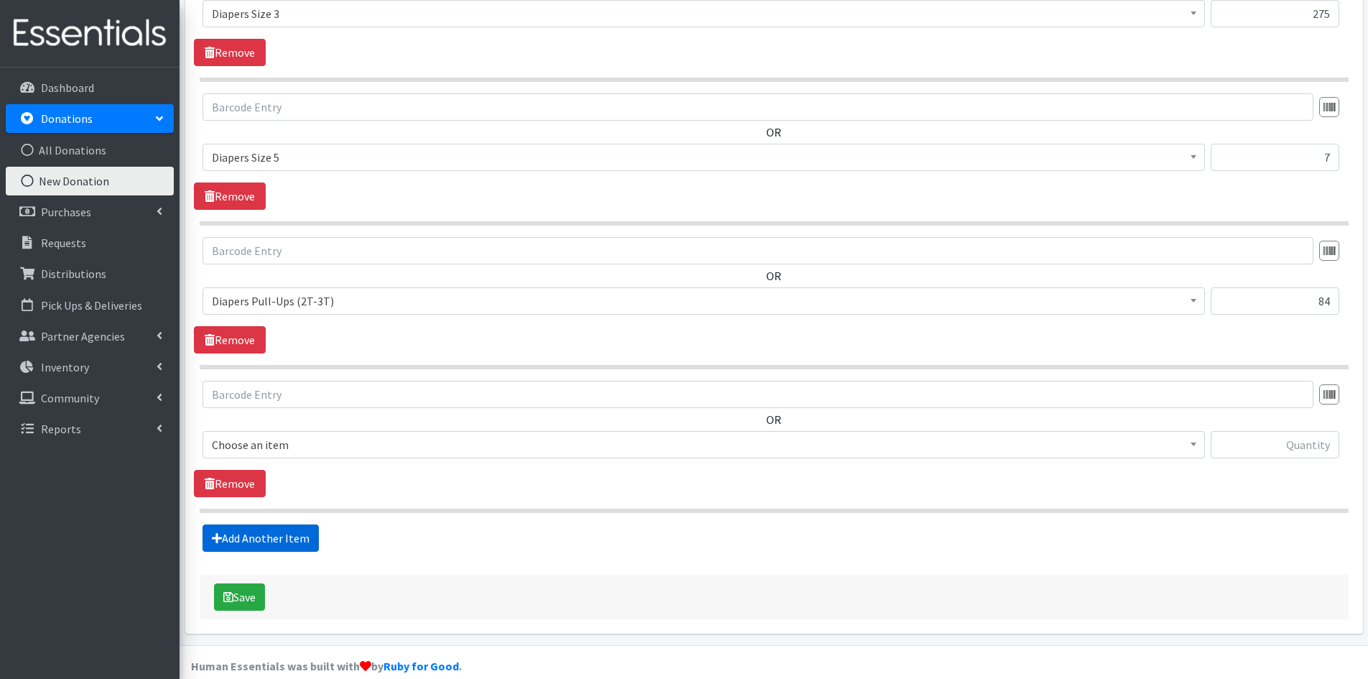
scroll to position [1028, 0]
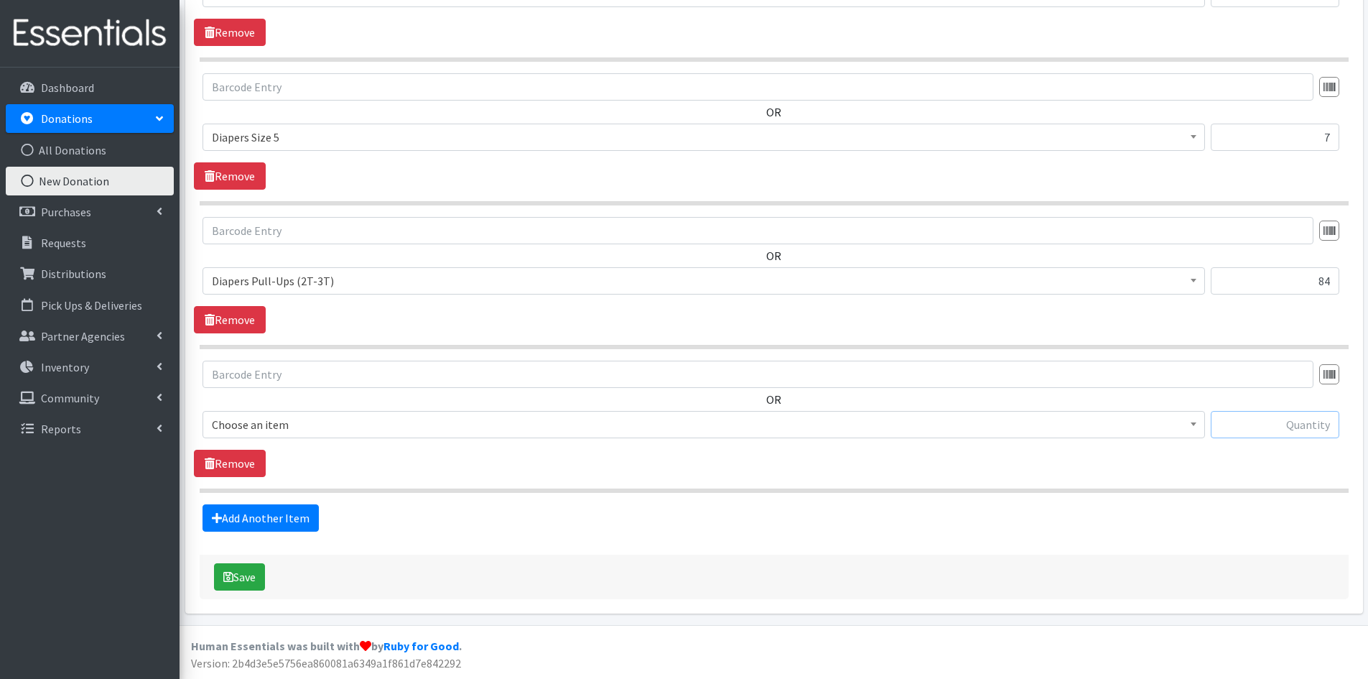
click at [1242, 424] on input "text" at bounding box center [1275, 424] width 129 height 27
type input "86"
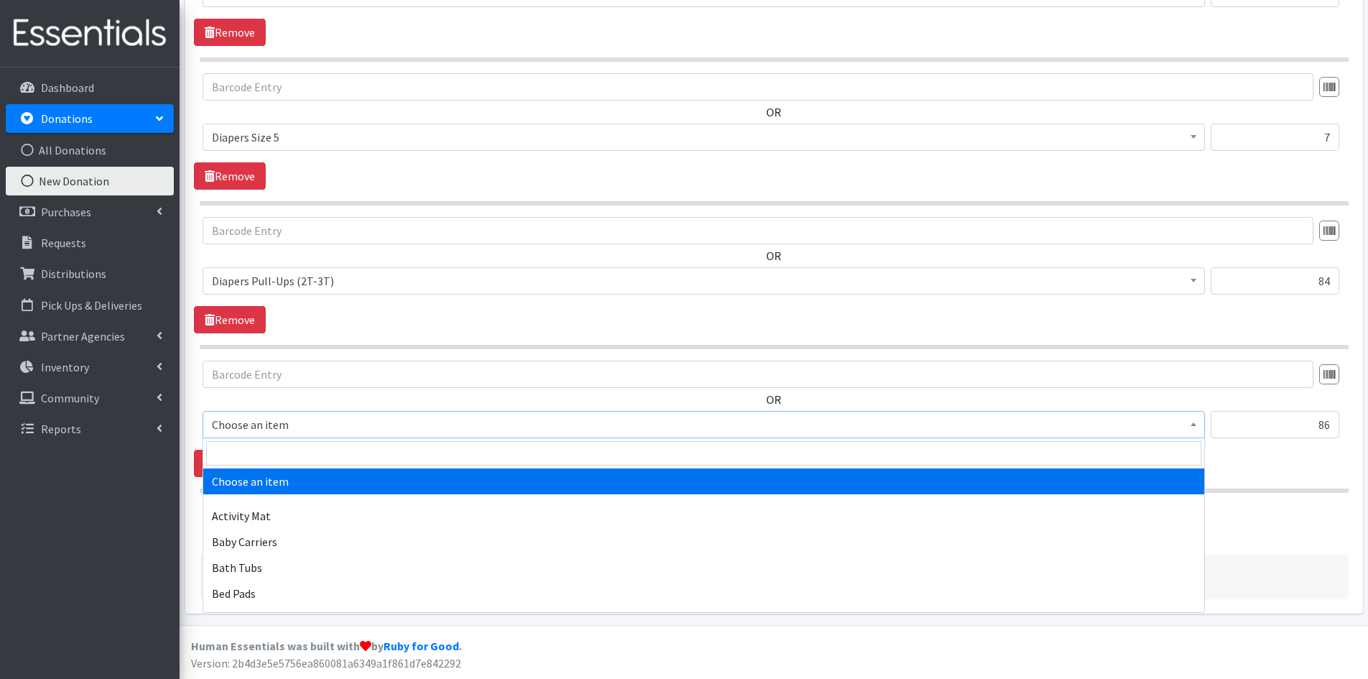
click at [1194, 424] on b at bounding box center [1194, 424] width 6 height 4
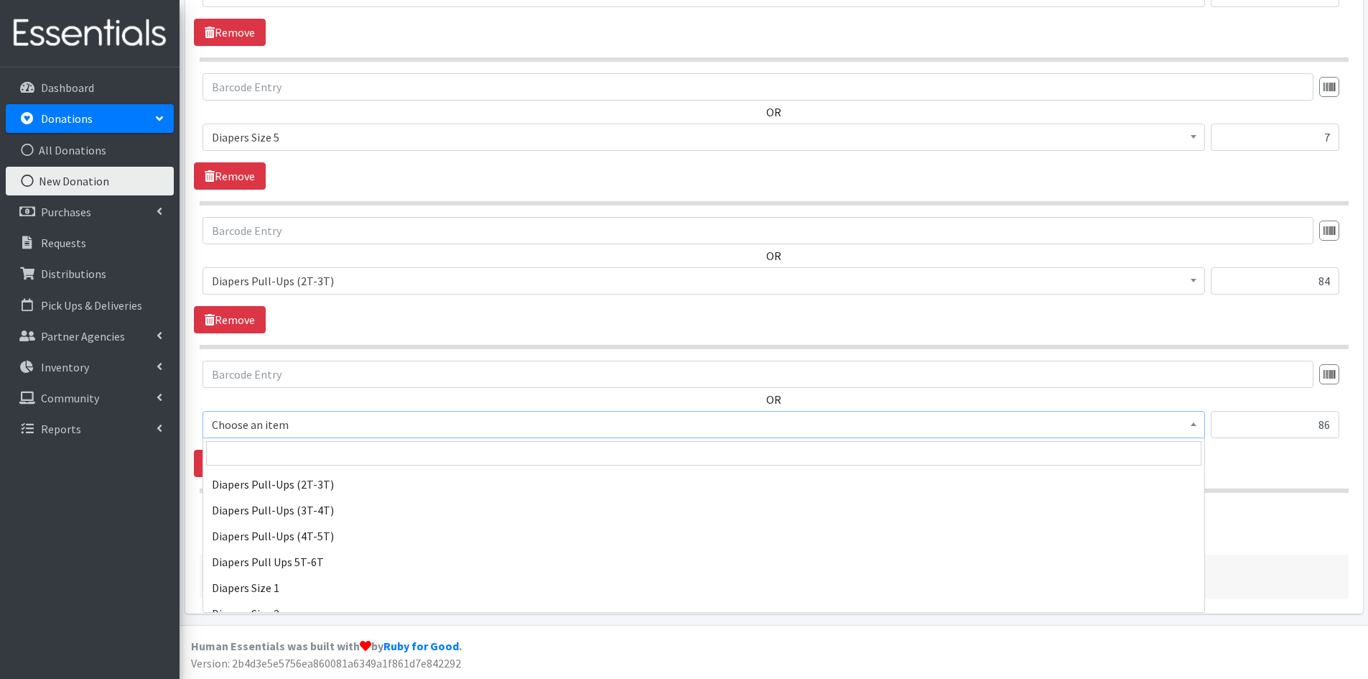
scroll to position [1436, 0]
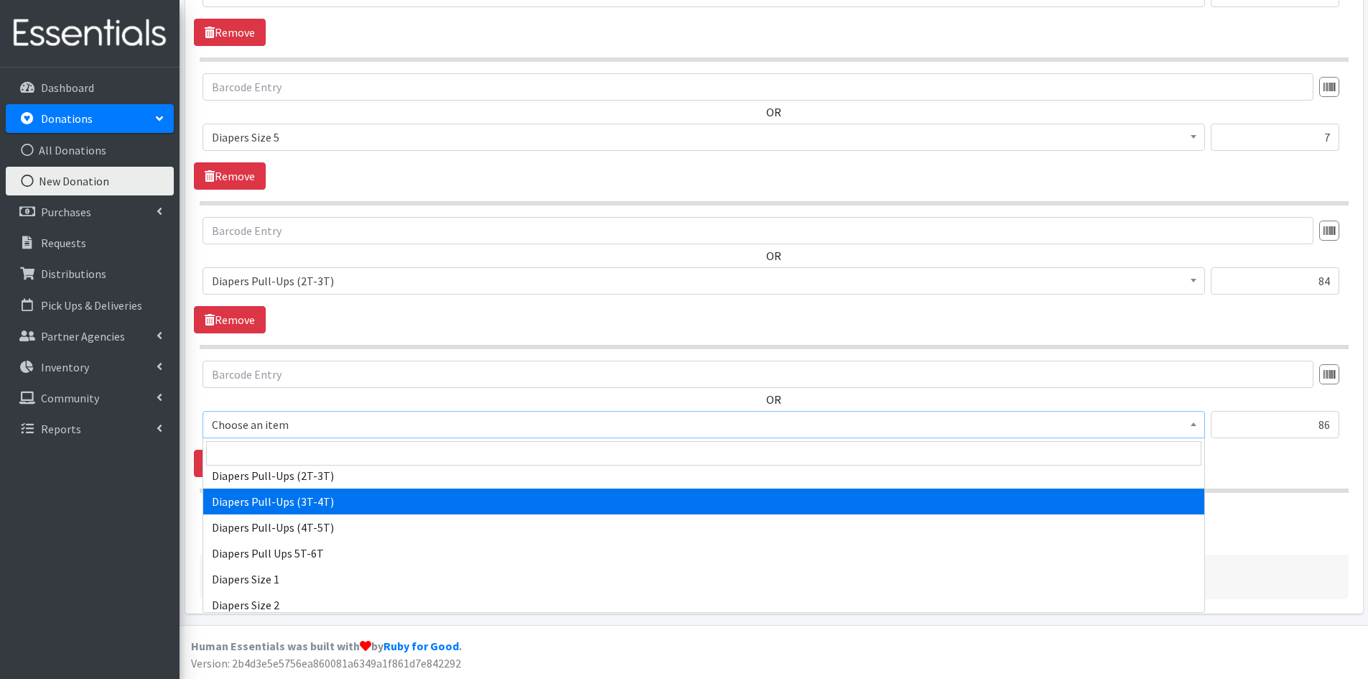
select select "1972"
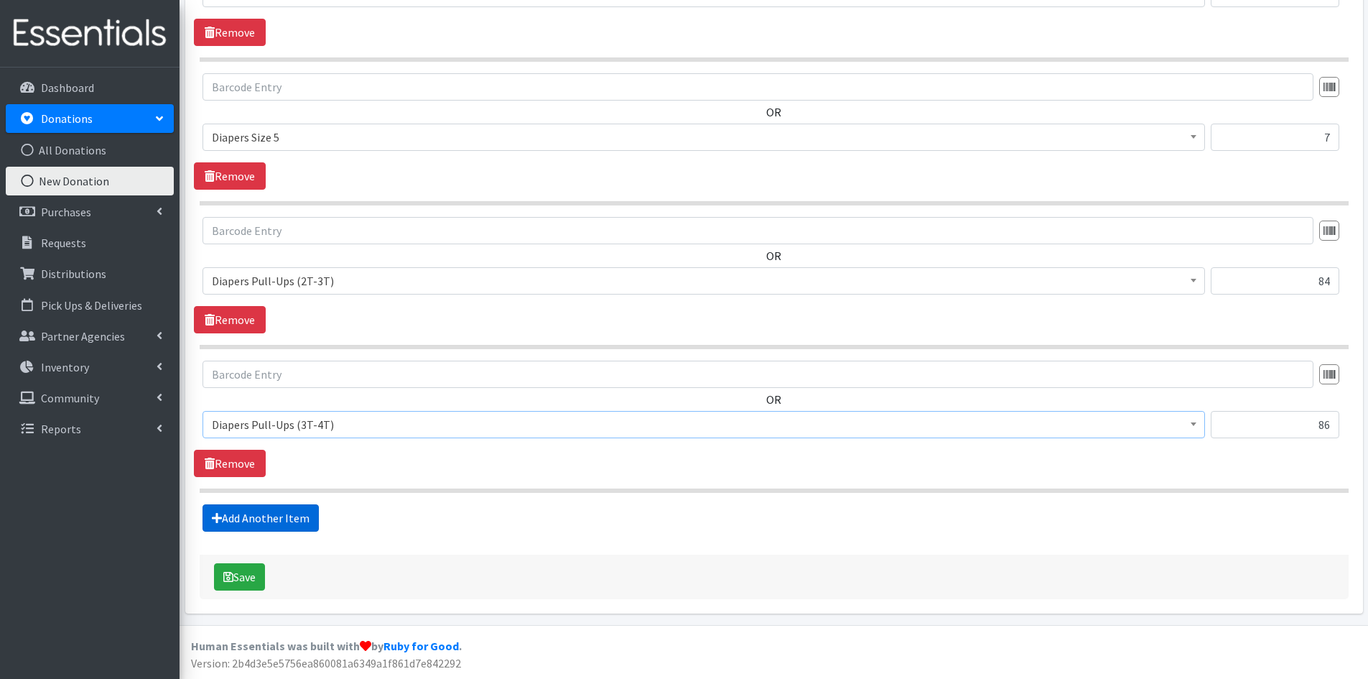
click at [265, 516] on link "Add Another Item" at bounding box center [261, 517] width 116 height 27
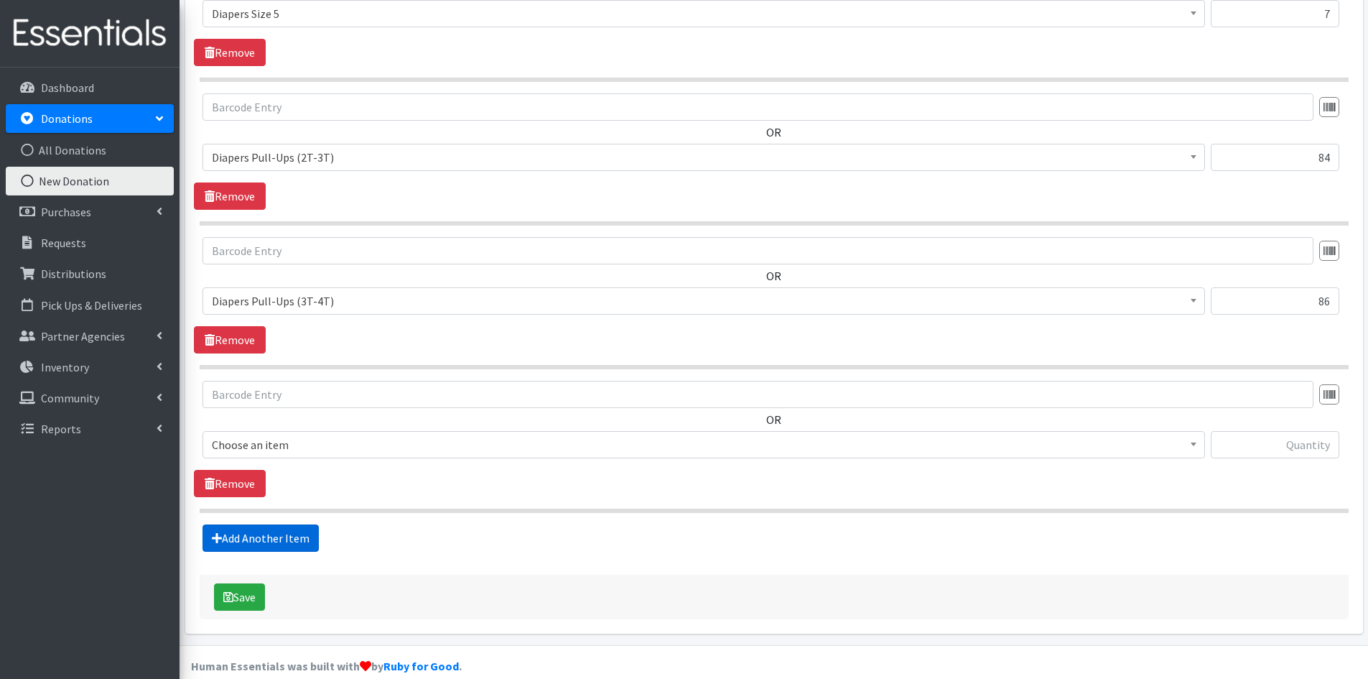
scroll to position [1172, 0]
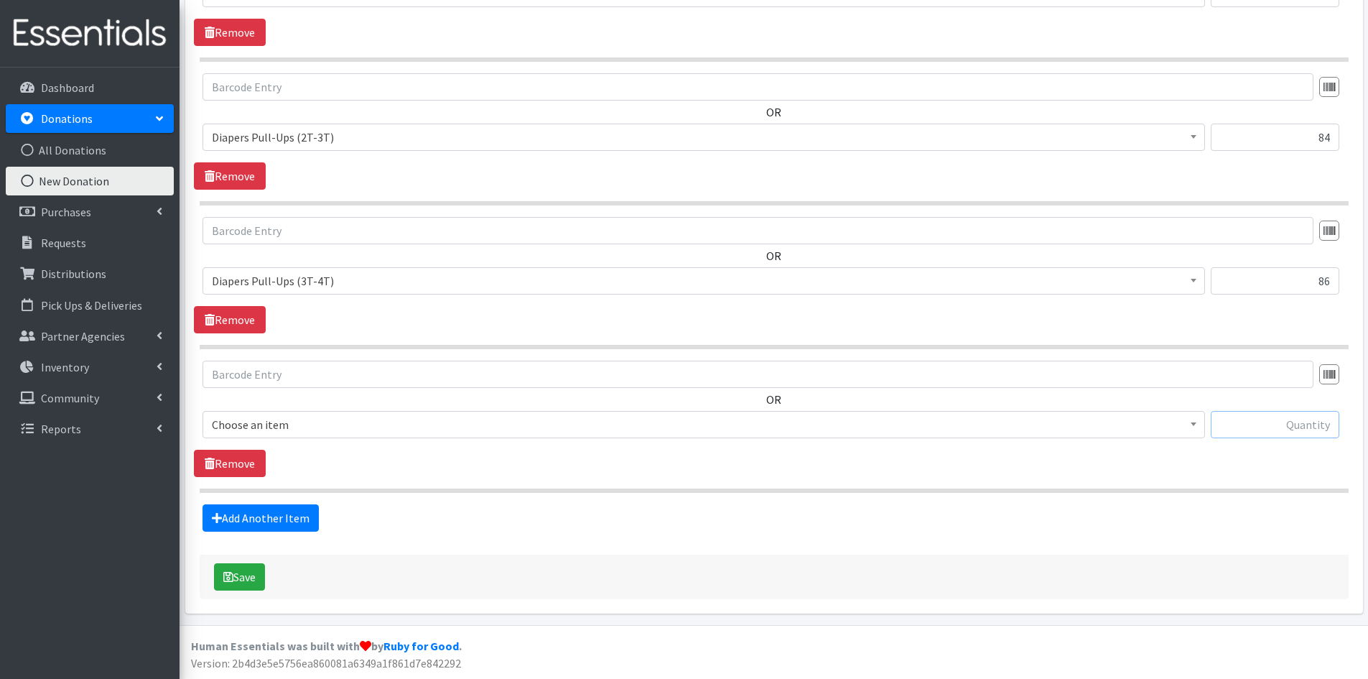
click at [1272, 429] on input "text" at bounding box center [1275, 424] width 129 height 27
type input "25"
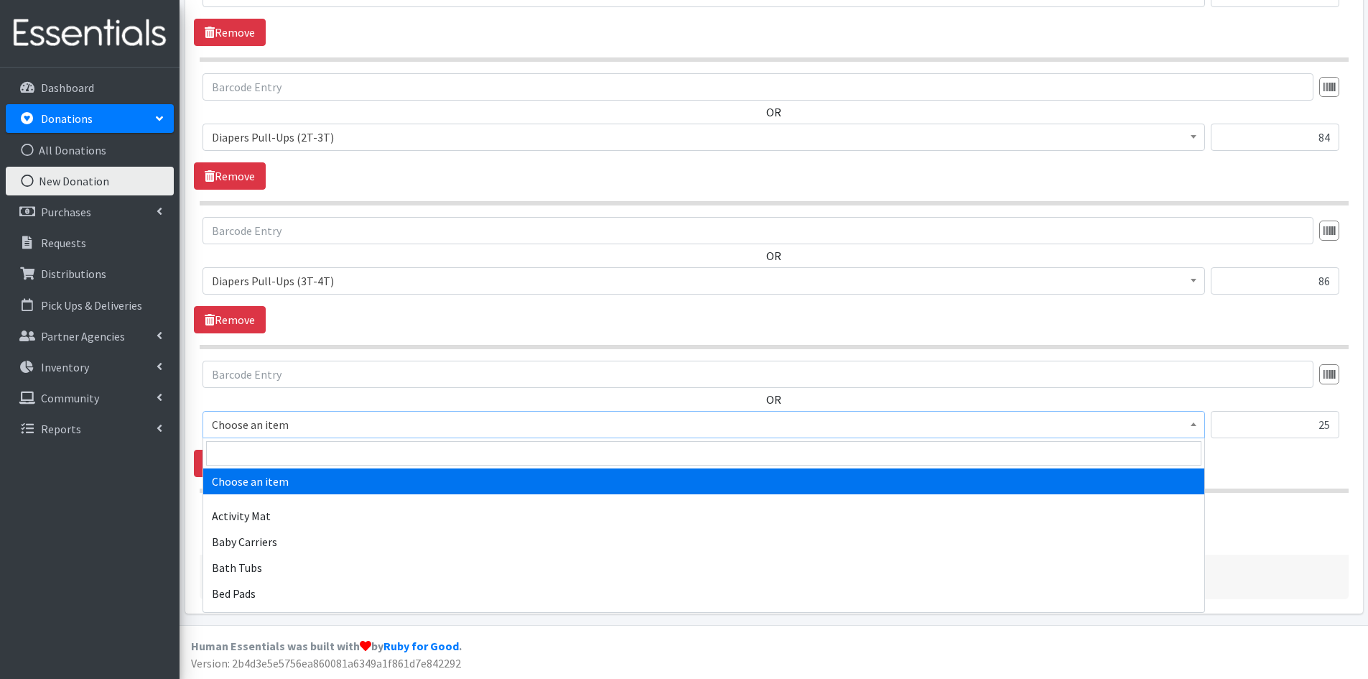
click at [1196, 422] on span at bounding box center [1193, 422] width 14 height 22
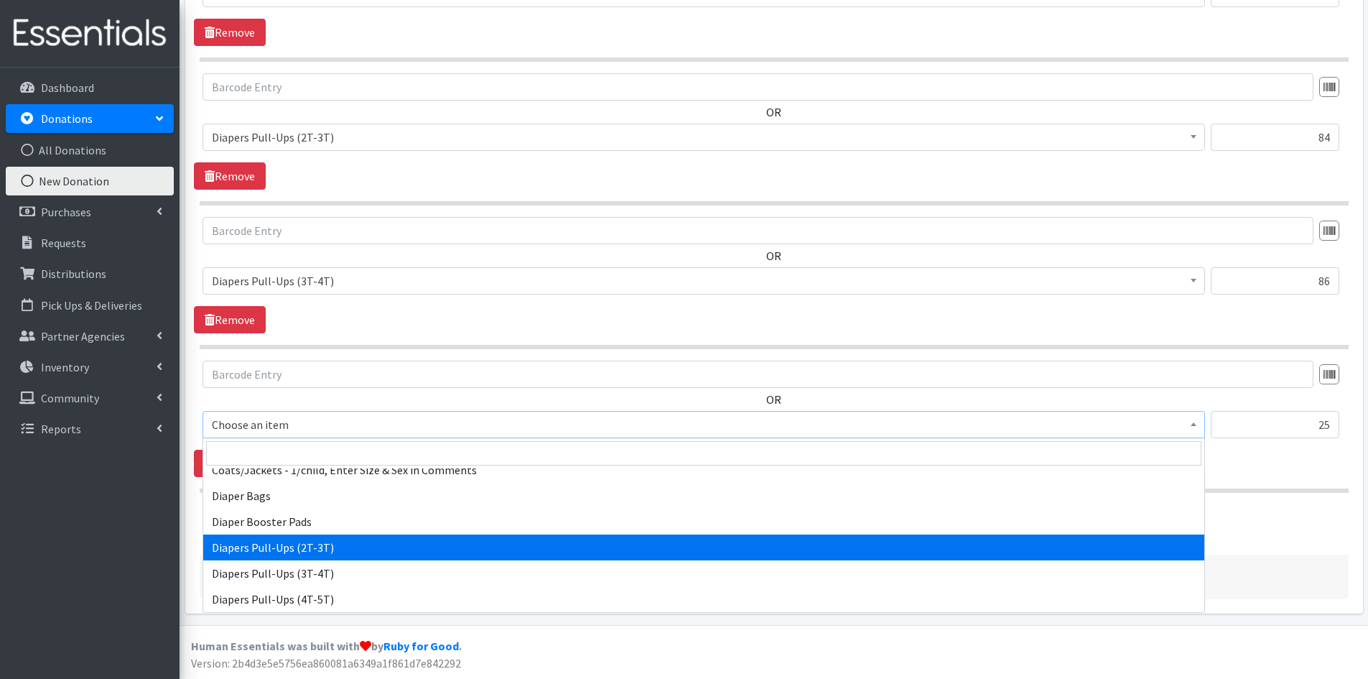
scroll to position [1436, 0]
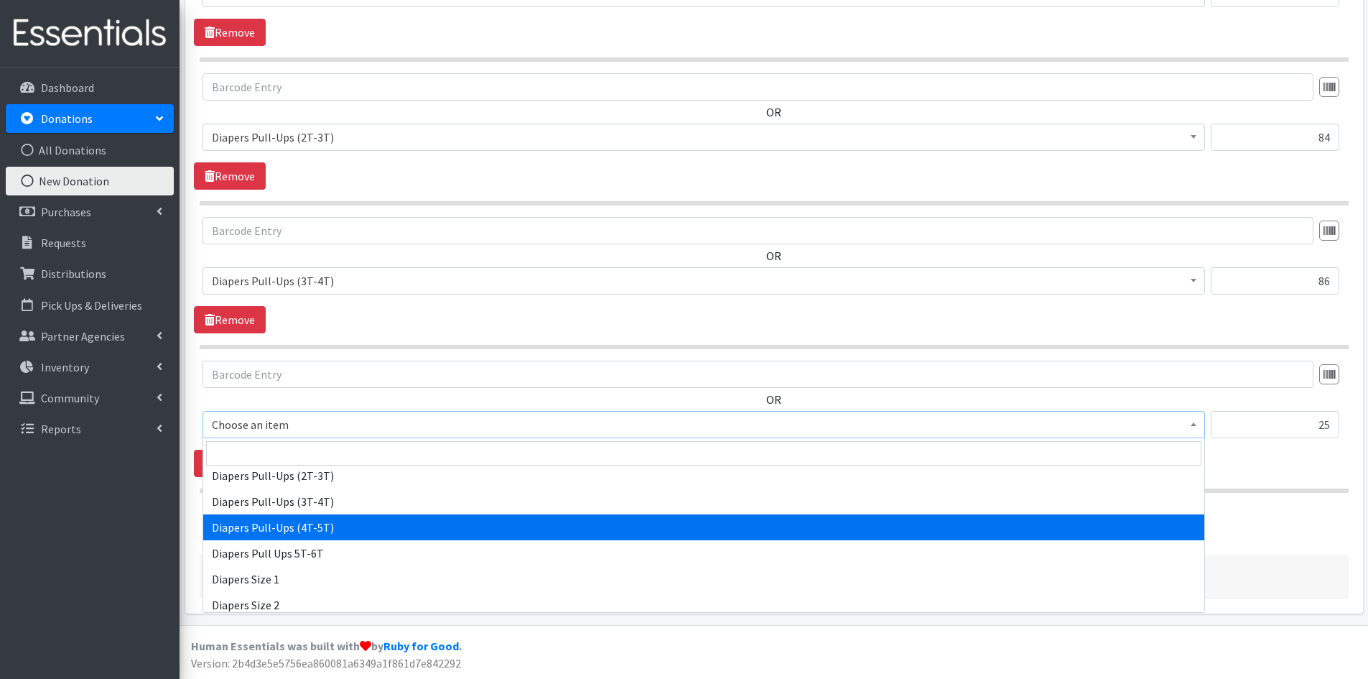
select select "1973"
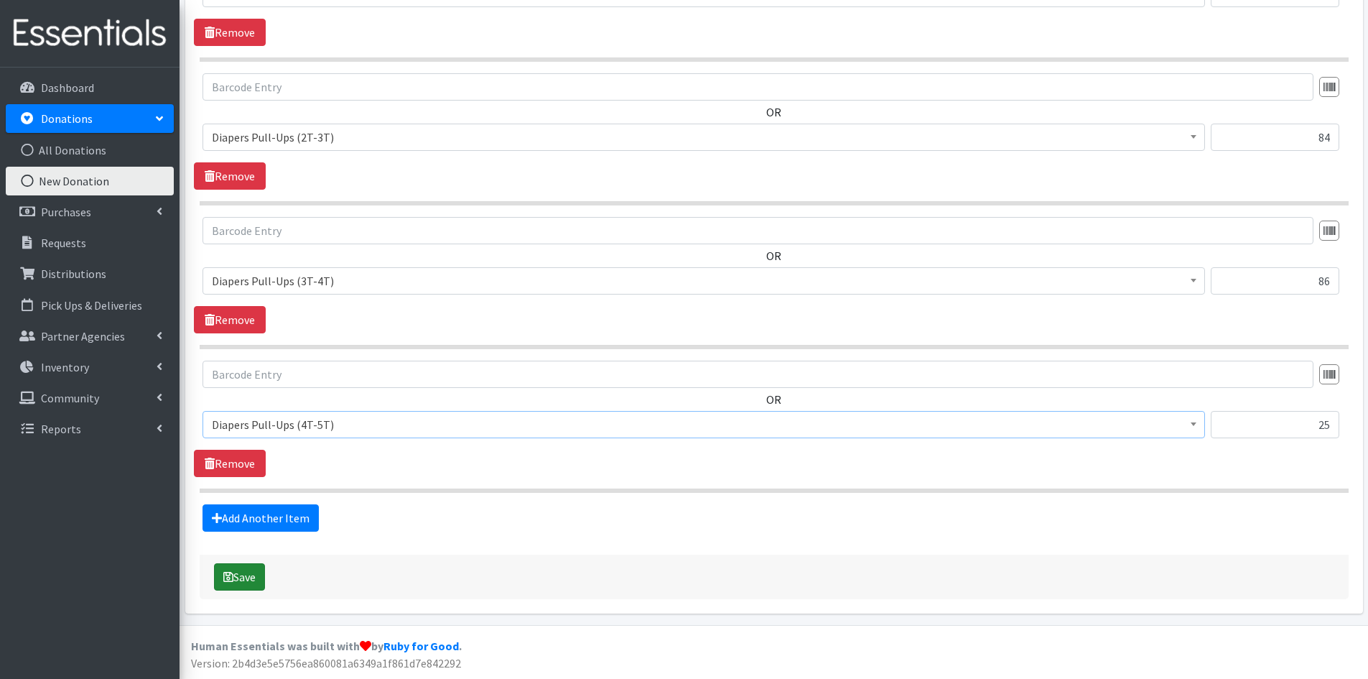
click at [243, 575] on button "Save" at bounding box center [239, 576] width 51 height 27
